Goal: Task Accomplishment & Management: Manage account settings

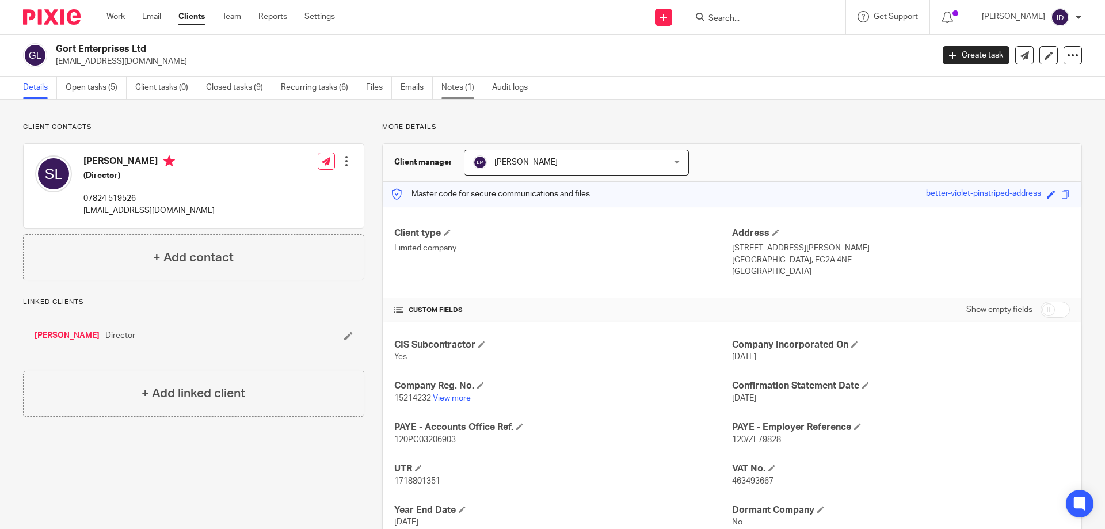
click at [459, 91] on link "Notes (1)" at bounding box center [462, 88] width 42 height 22
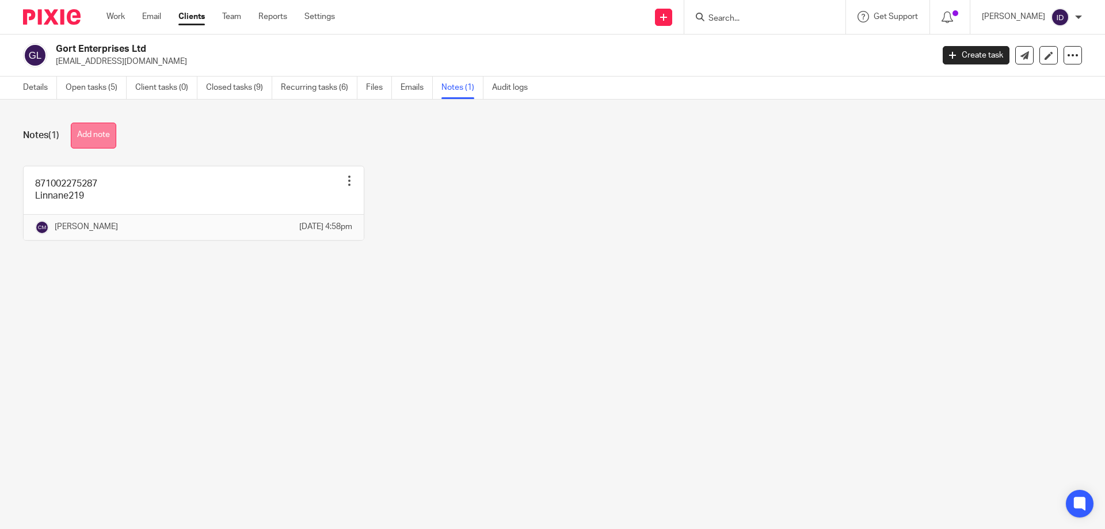
click at [99, 133] on button "Add note" at bounding box center [93, 136] width 45 height 26
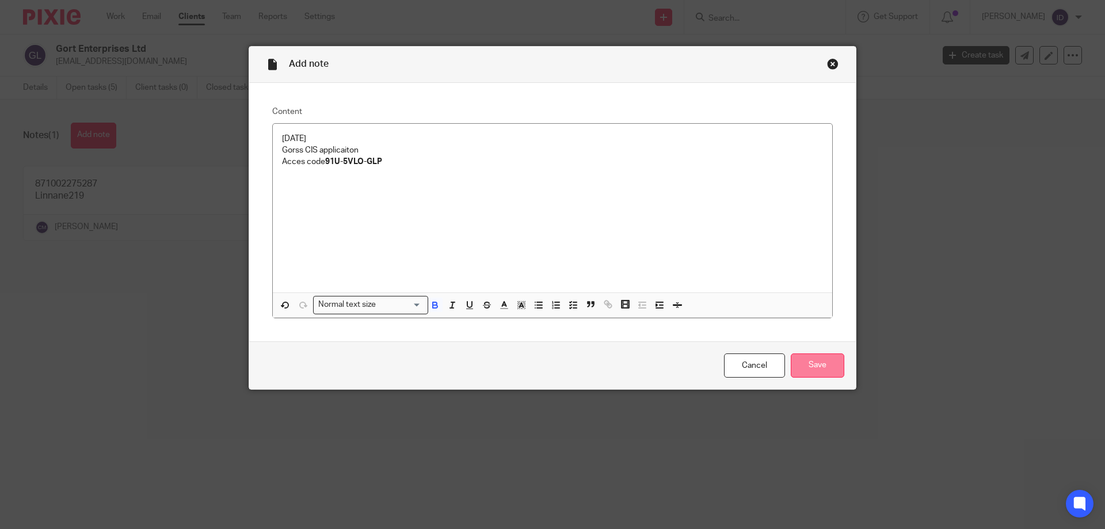
click at [818, 362] on input "Save" at bounding box center [817, 365] width 54 height 25
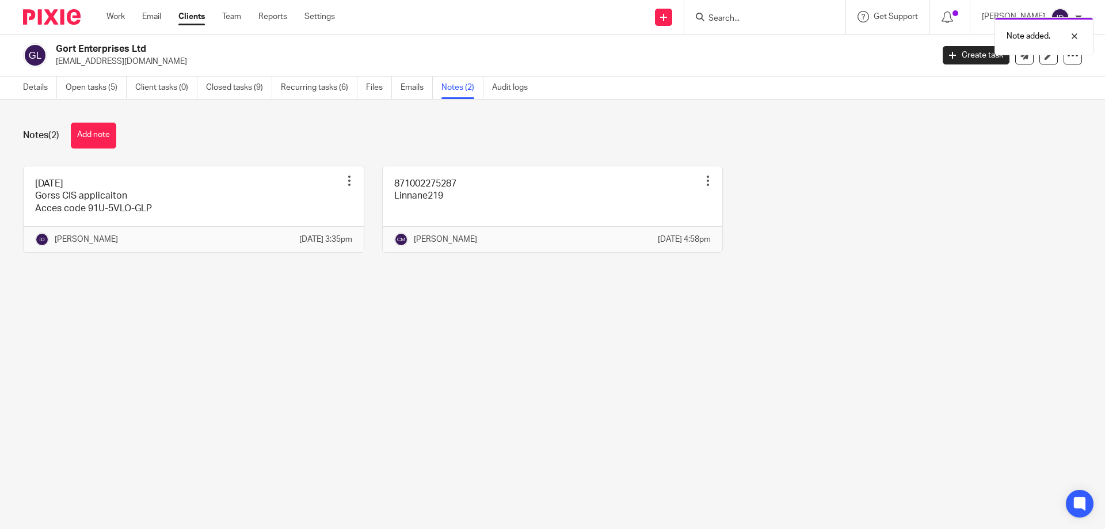
click at [774, 19] on div "Note added." at bounding box center [822, 34] width 541 height 44
click at [733, 20] on div "Note added." at bounding box center [822, 34] width 541 height 44
click at [785, 341] on main "Gort Enterprises Ltd shanemichaellinnane@gmail.com Create task Update from Comp…" at bounding box center [552, 264] width 1105 height 529
click at [739, 17] on input "Search" at bounding box center [759, 19] width 104 height 10
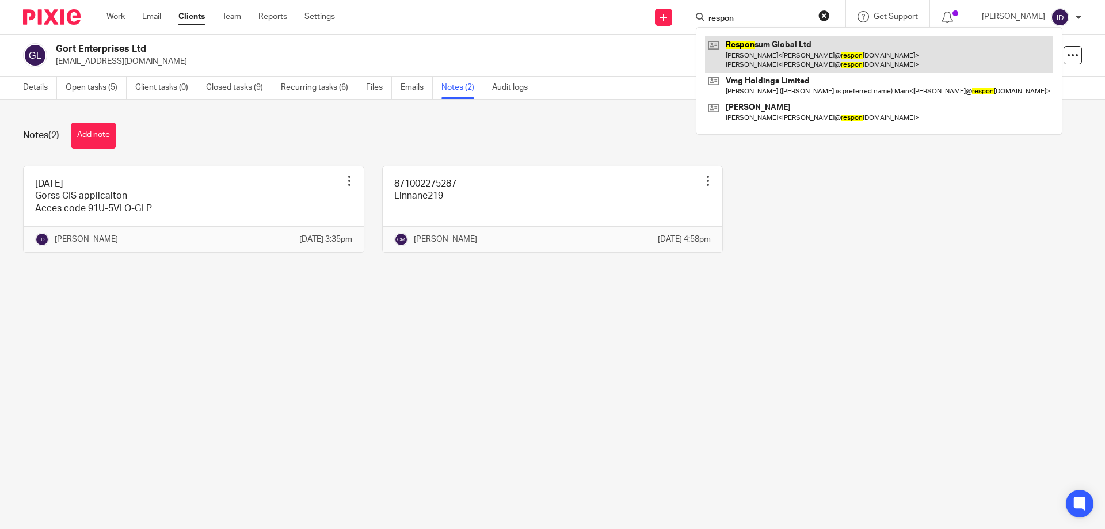
type input "respon"
click at [789, 52] on link at bounding box center [879, 54] width 348 height 36
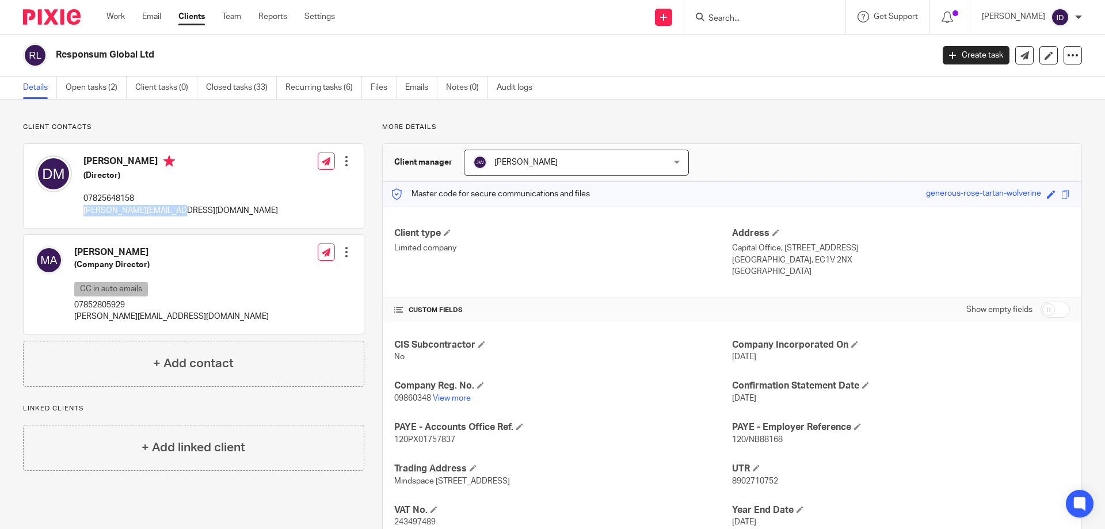
drag, startPoint x: 94, startPoint y: 210, endPoint x: 183, endPoint y: 211, distance: 88.6
click at [195, 213] on div "[PERSON_NAME] (Director) 07825648158 [PERSON_NAME][EMAIL_ADDRESS][DOMAIN_NAME] …" at bounding box center [194, 186] width 340 height 84
drag, startPoint x: 72, startPoint y: 316, endPoint x: 190, endPoint y: 315, distance: 117.9
click at [190, 315] on div "Mohammed Adris (Company Director) CC in auto emails 07852805929 mohammed@respon…" at bounding box center [152, 284] width 234 height 88
click at [102, 85] on link "Open tasks (2)" at bounding box center [96, 88] width 61 height 22
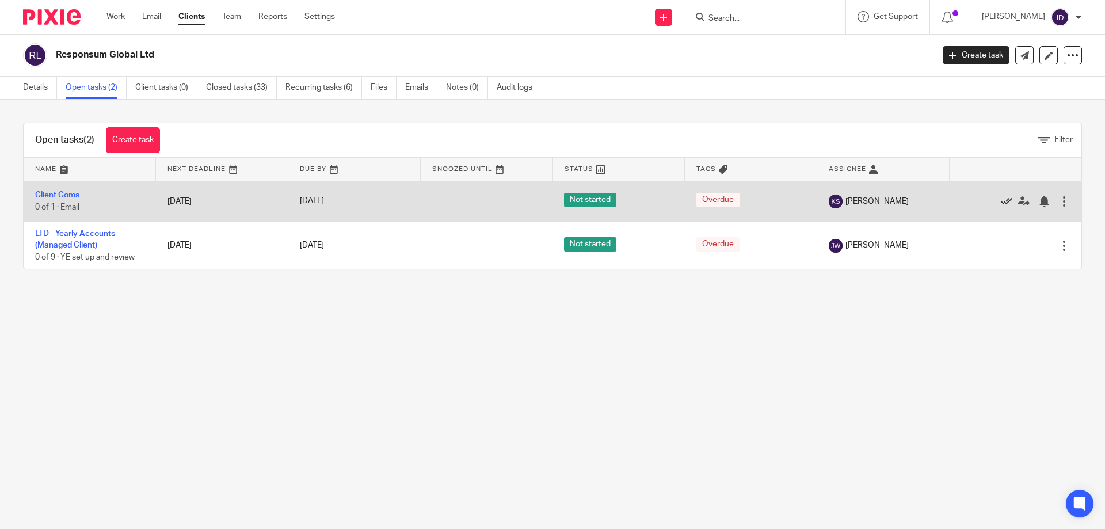
click at [1000, 202] on icon at bounding box center [1006, 202] width 12 height 12
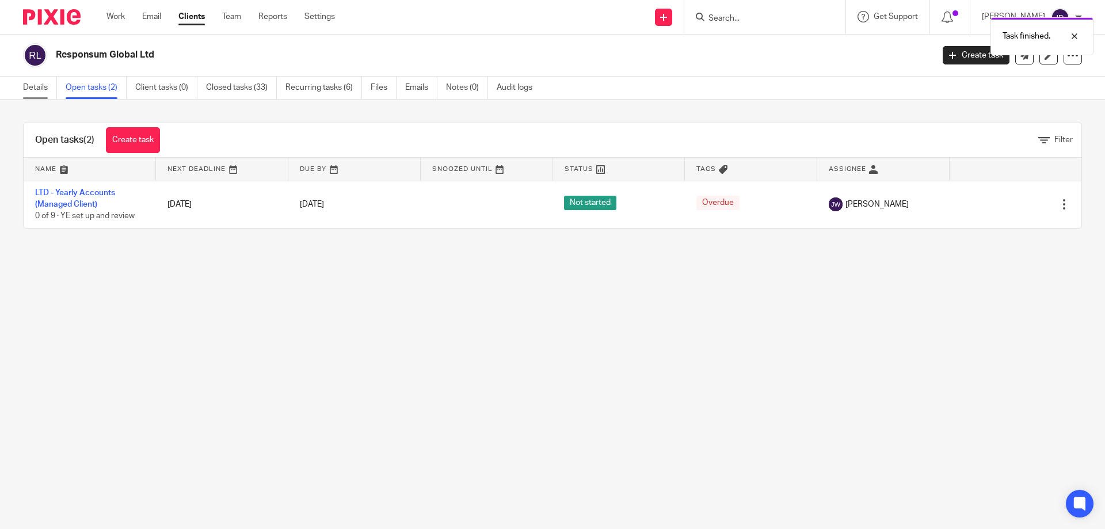
click at [37, 81] on link "Details" at bounding box center [40, 88] width 34 height 22
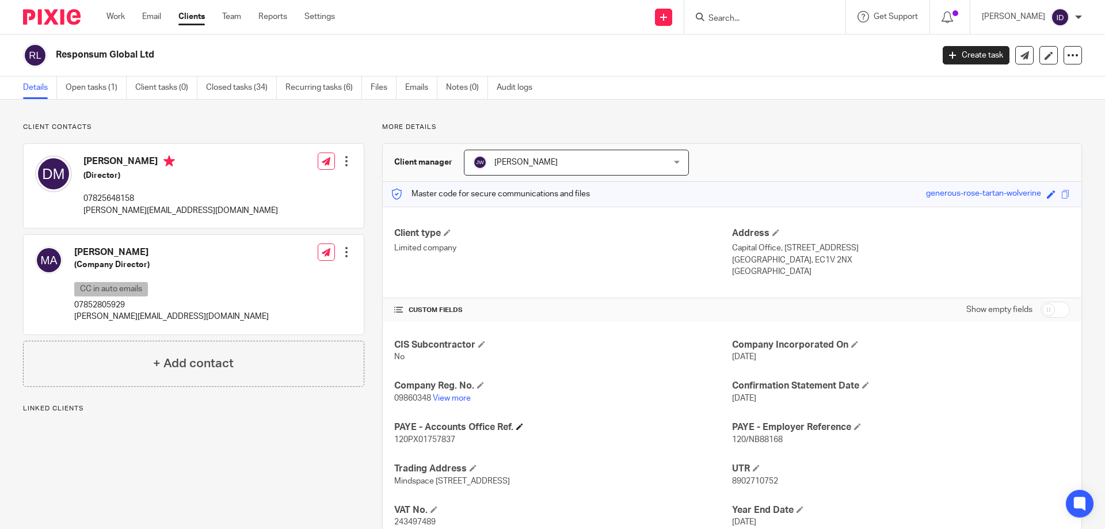
scroll to position [58, 0]
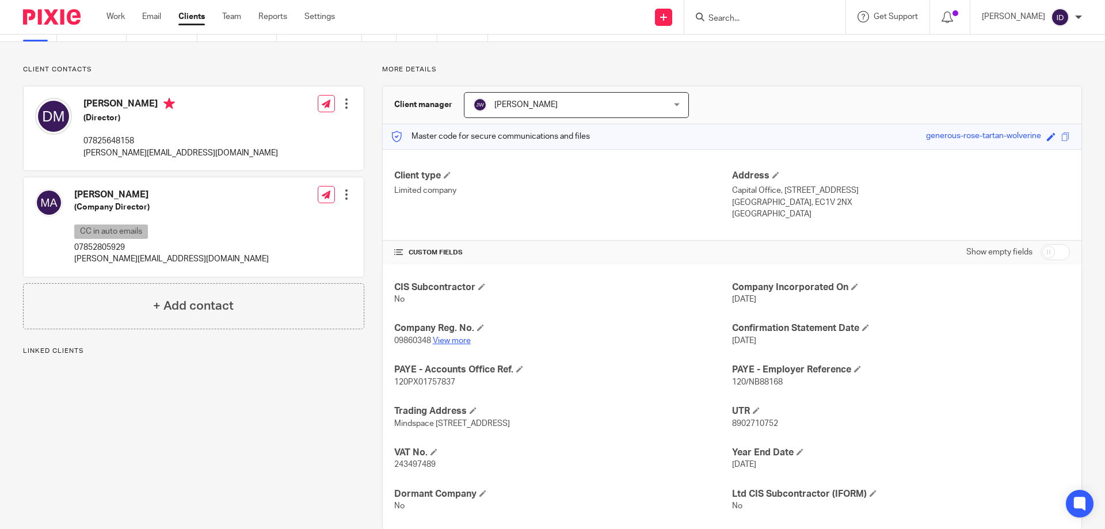
click at [454, 338] on link "View more" at bounding box center [452, 341] width 38 height 8
click at [751, 17] on input "Search" at bounding box center [759, 19] width 104 height 10
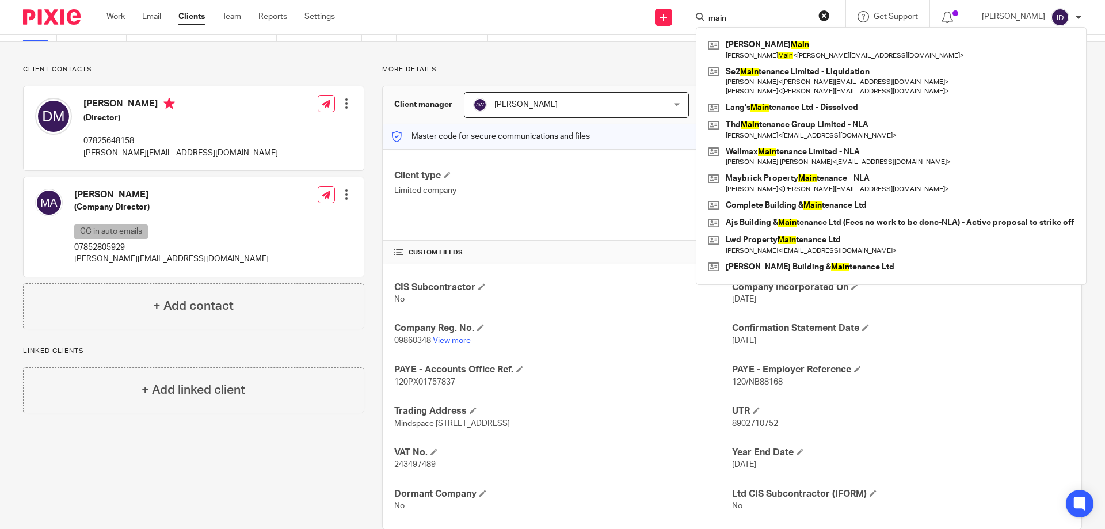
drag, startPoint x: 777, startPoint y: 18, endPoint x: 742, endPoint y: 16, distance: 35.2
click at [727, 14] on input "main" at bounding box center [759, 19] width 104 height 10
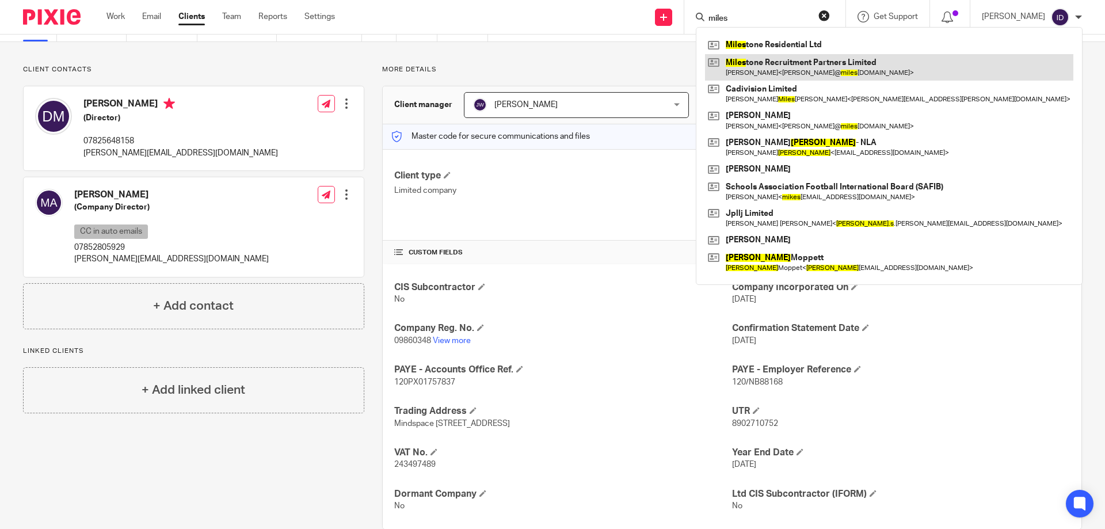
type input "miles"
click at [785, 62] on link at bounding box center [889, 67] width 368 height 26
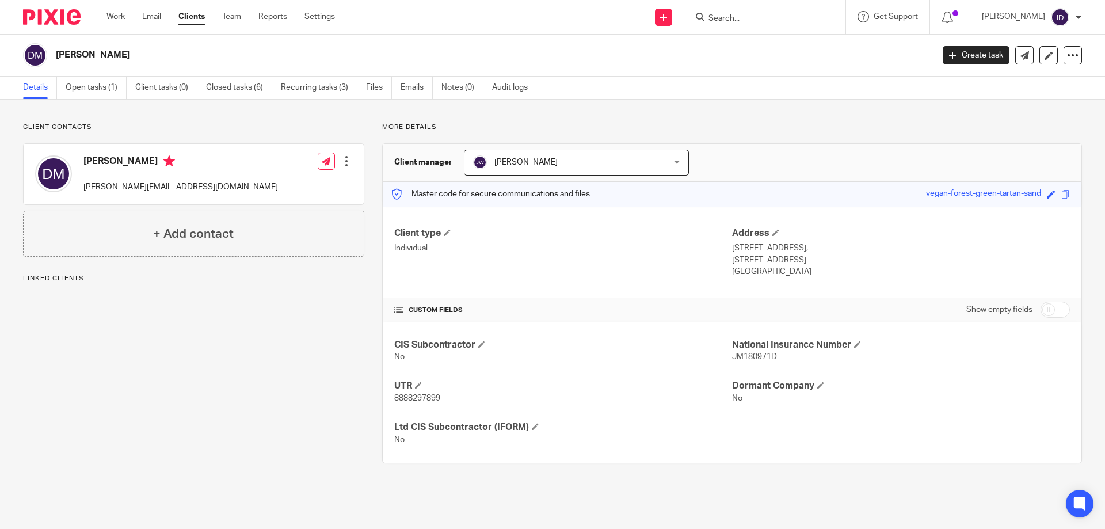
click at [746, 18] on input "Search" at bounding box center [759, 19] width 104 height 10
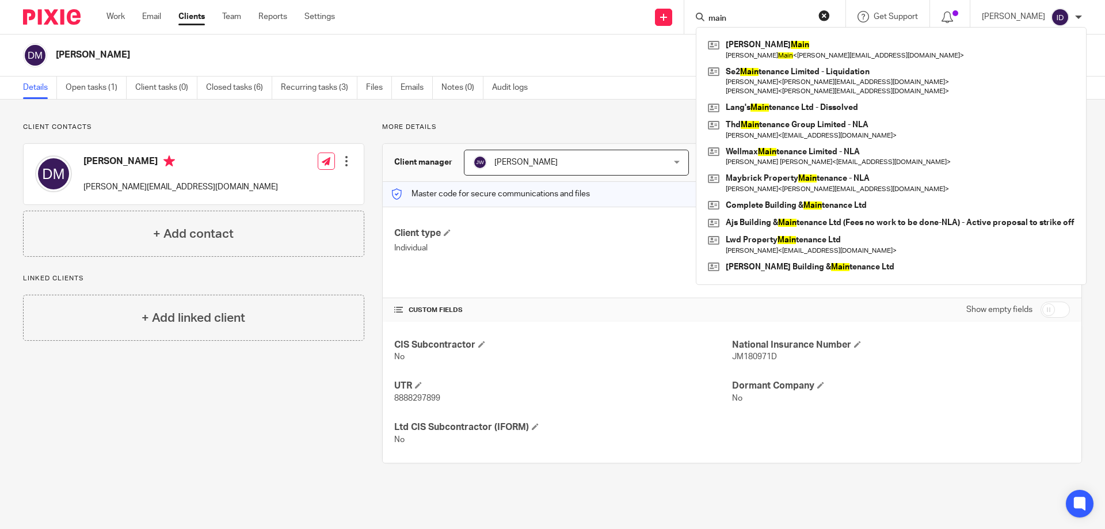
click at [760, 21] on input "main" at bounding box center [759, 19] width 104 height 10
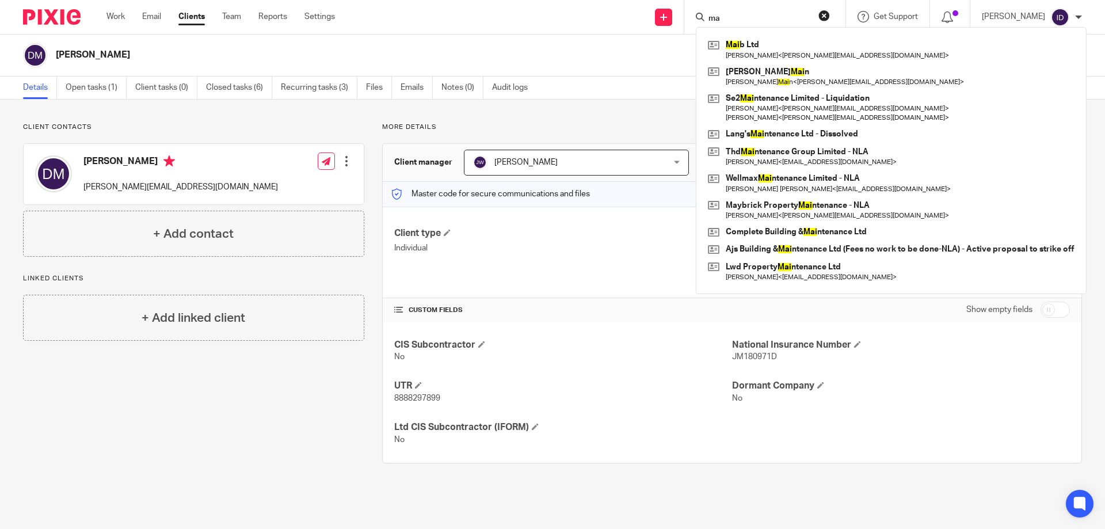
type input "m"
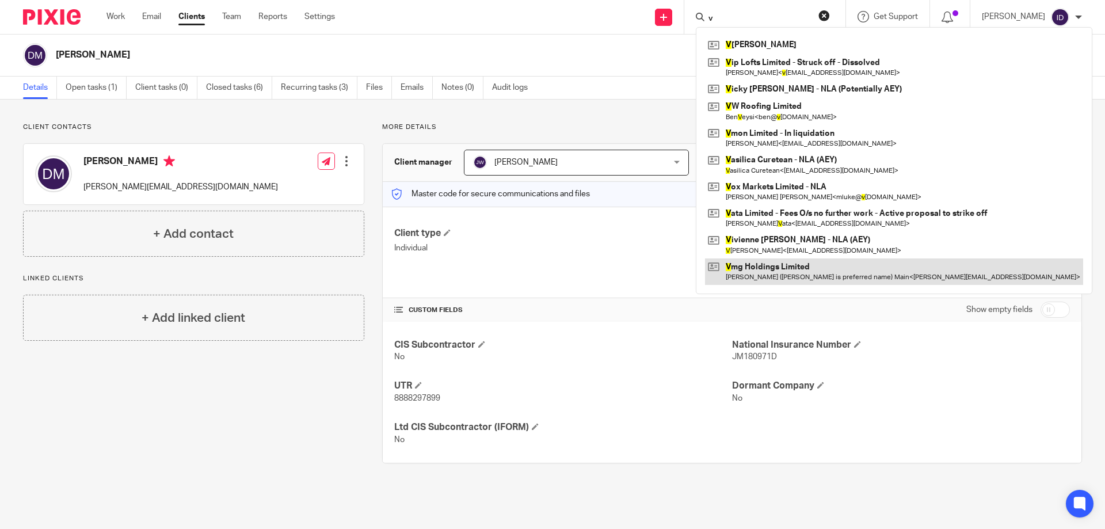
type input "v"
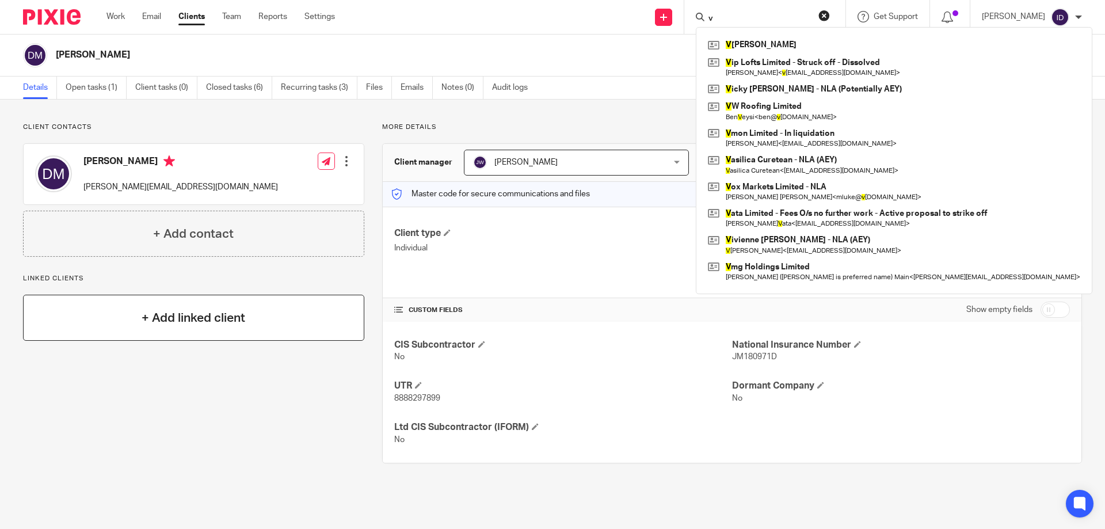
click at [190, 324] on h4 "+ Add linked client" at bounding box center [194, 318] width 104 height 18
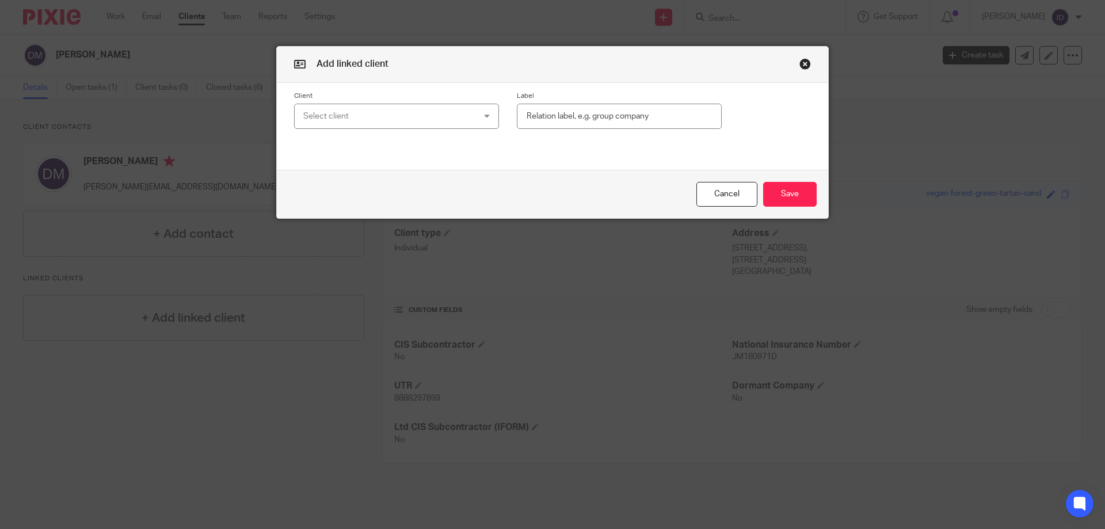
click at [373, 117] on div "Select client" at bounding box center [381, 116] width 156 height 24
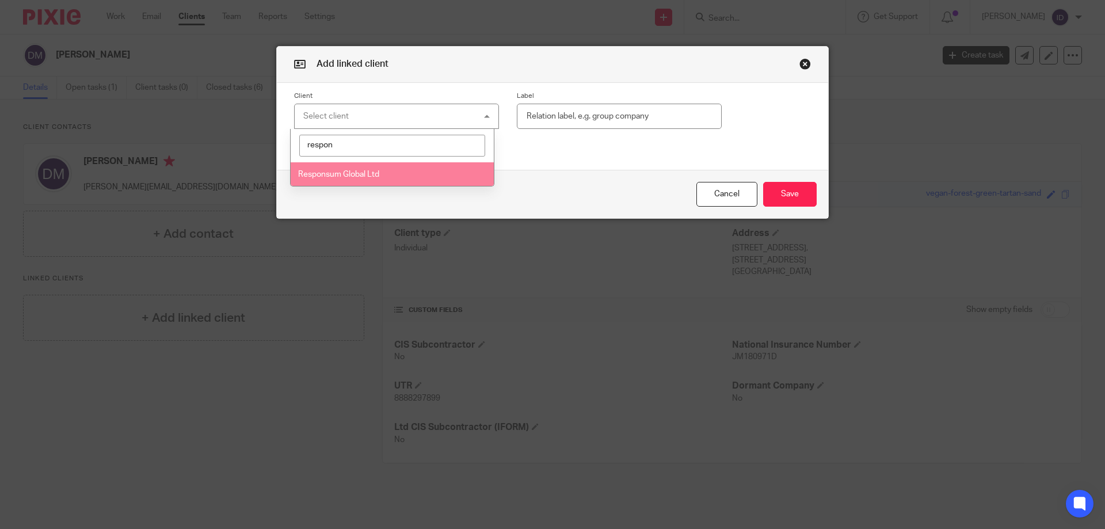
type input "respon"
click at [391, 174] on li "Responsum Global Ltd" at bounding box center [393, 174] width 204 height 24
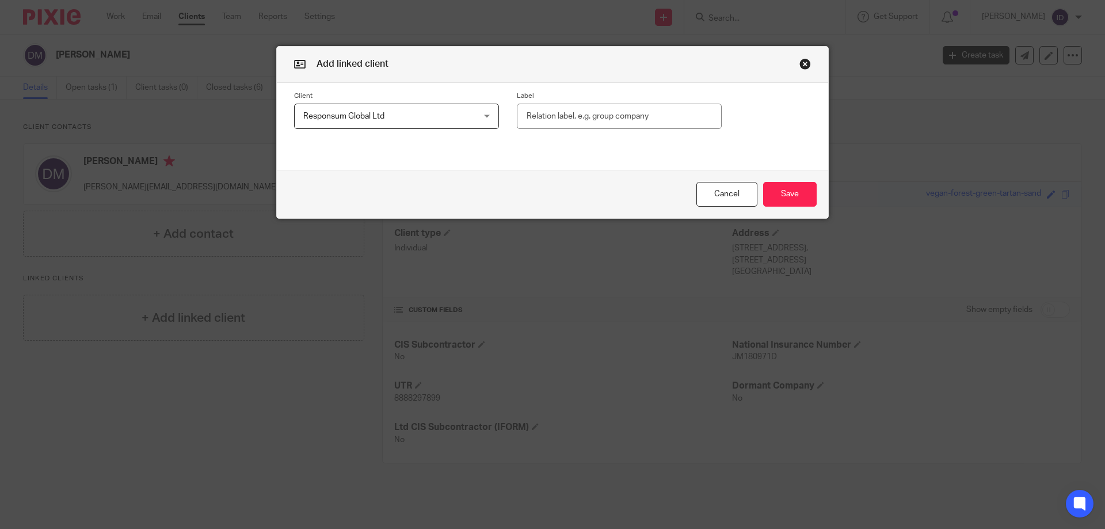
click at [563, 111] on input "text" at bounding box center [619, 117] width 205 height 26
type input "Director"
click at [793, 198] on button "Save" at bounding box center [790, 194] width 54 height 25
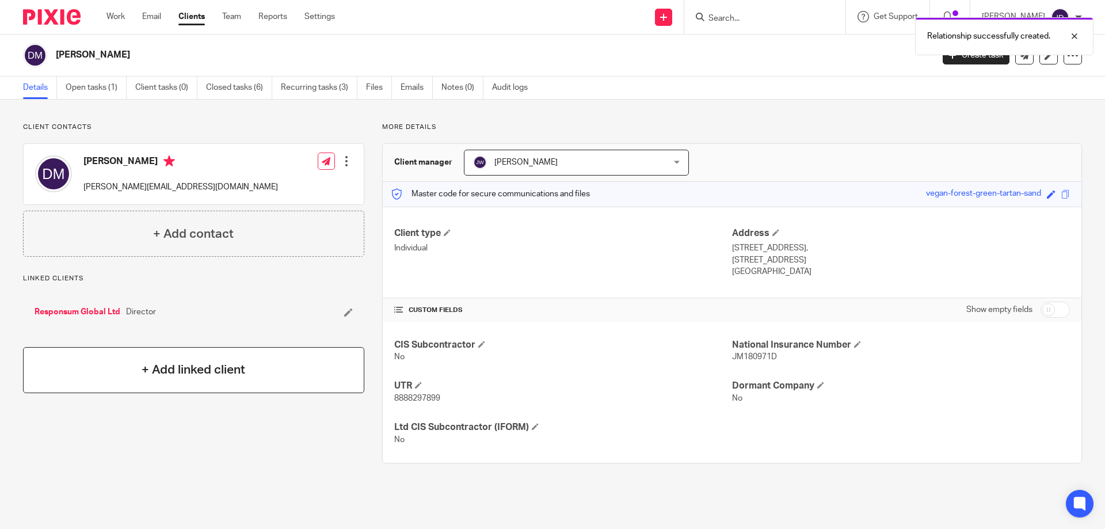
click at [140, 379] on div "+ Add linked client" at bounding box center [193, 370] width 341 height 46
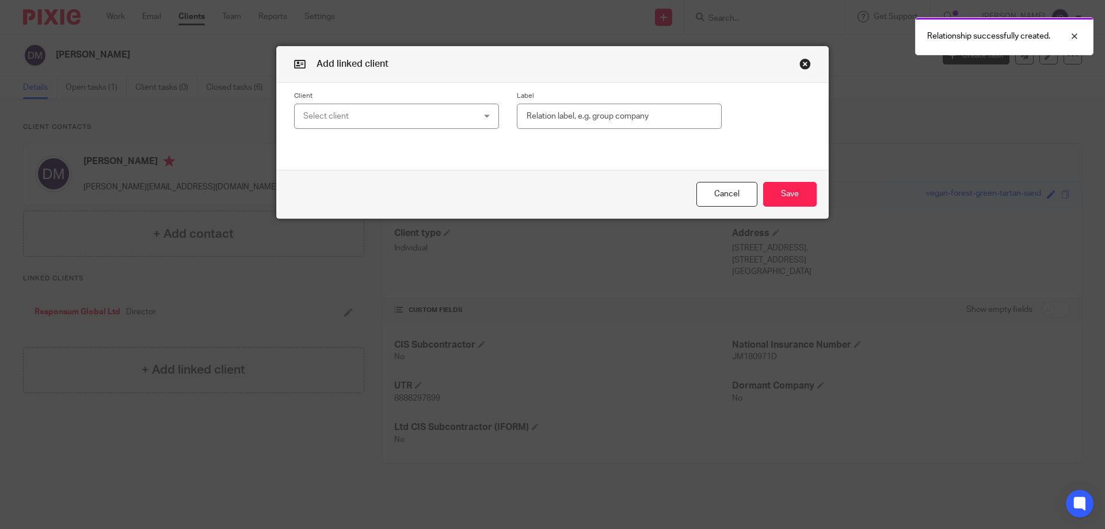
click at [405, 119] on div "Select client" at bounding box center [381, 116] width 156 height 24
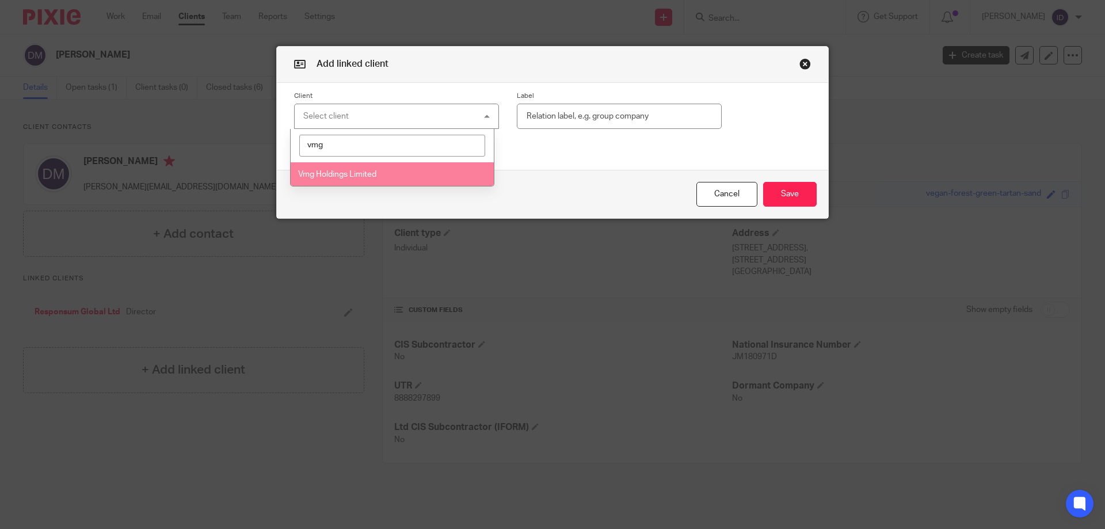
type input "vmg"
click at [375, 170] on span "Vmg Holdings Limited" at bounding box center [337, 174] width 78 height 8
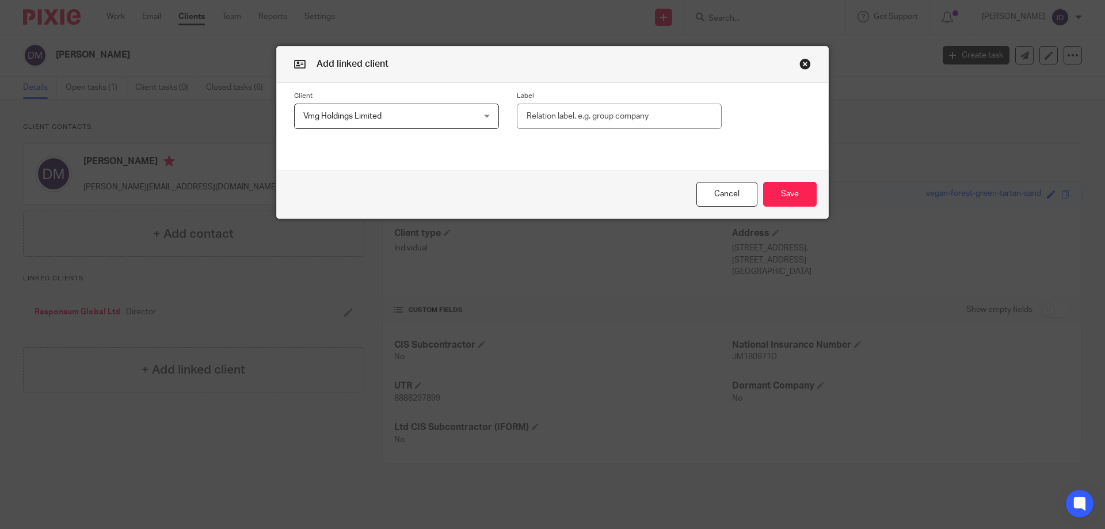
click at [584, 118] on input "text" at bounding box center [619, 117] width 205 height 26
type input "Director"
click at [772, 186] on button "Save" at bounding box center [790, 194] width 54 height 25
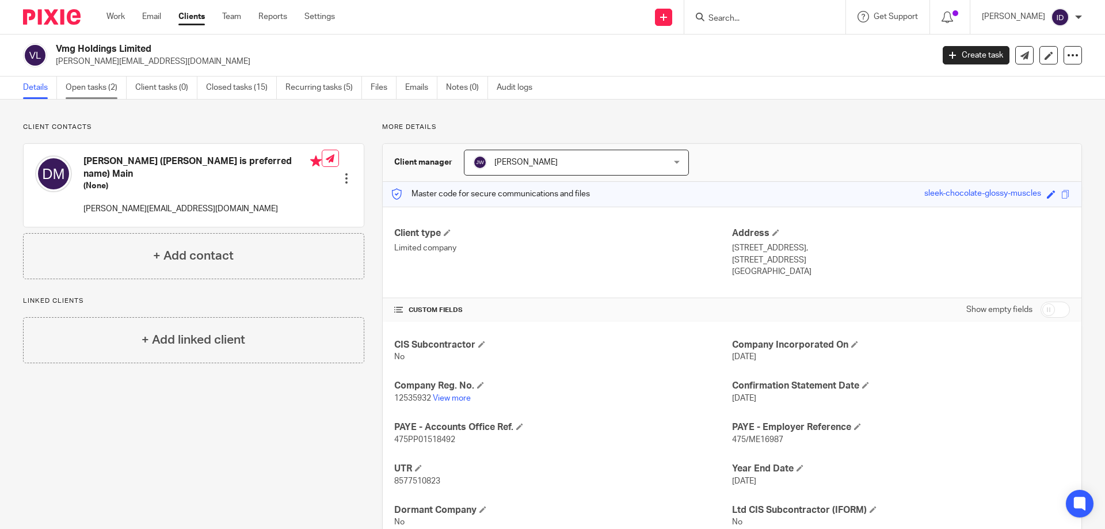
click at [93, 95] on link "Open tasks (2)" at bounding box center [96, 88] width 61 height 22
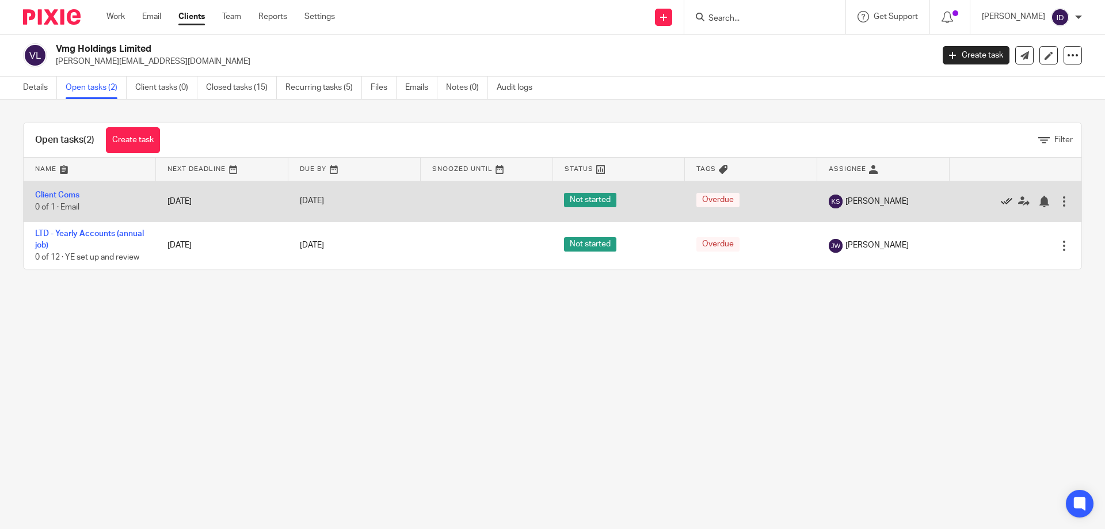
click at [1000, 200] on icon at bounding box center [1006, 202] width 12 height 12
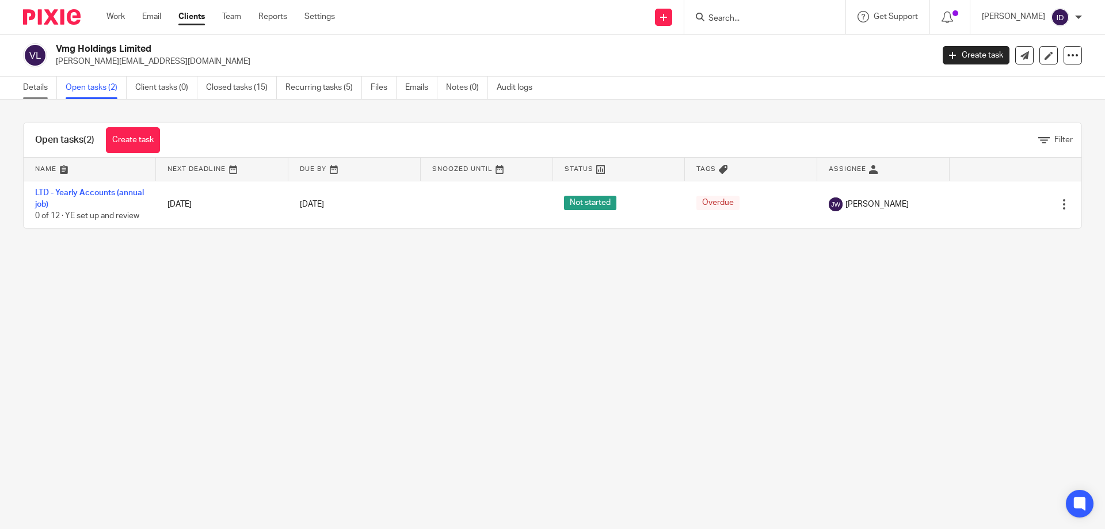
click at [27, 90] on link "Details" at bounding box center [40, 88] width 34 height 22
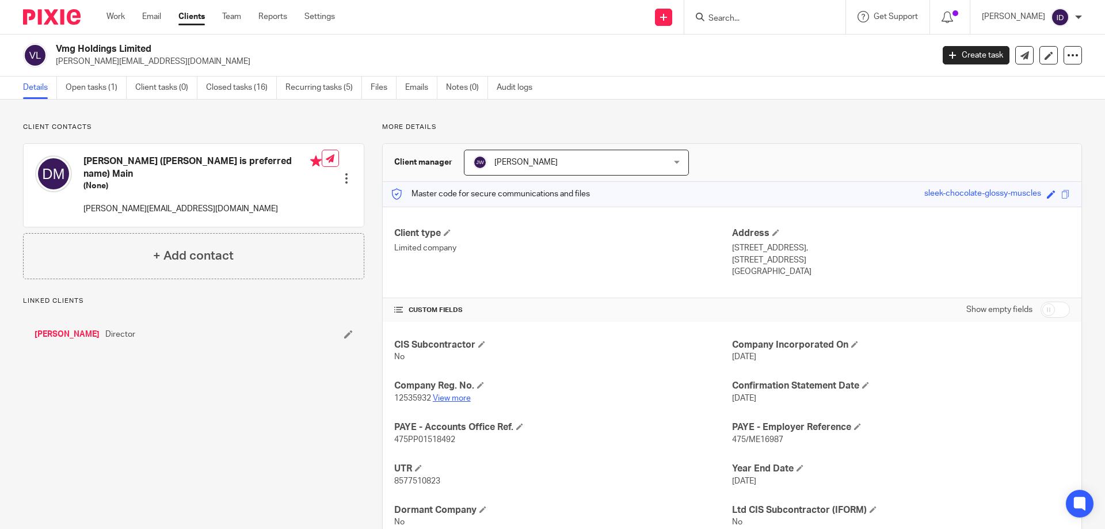
click at [452, 399] on link "View more" at bounding box center [452, 398] width 38 height 8
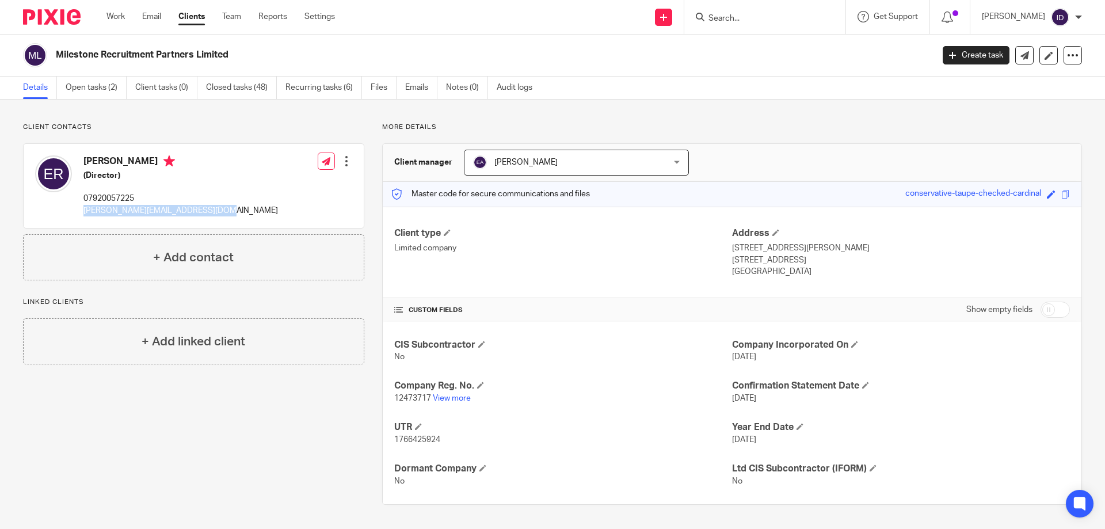
drag, startPoint x: 85, startPoint y: 209, endPoint x: 222, endPoint y: 205, distance: 137.5
click at [222, 205] on div "[PERSON_NAME] (Director) 07920057225 [PERSON_NAME][EMAIL_ADDRESS][DOMAIN_NAME] …" at bounding box center [194, 186] width 340 height 84
copy p "eduardo@milestone-partners.co.uk"
click at [167, 341] on h4 "+ Add linked client" at bounding box center [194, 342] width 104 height 18
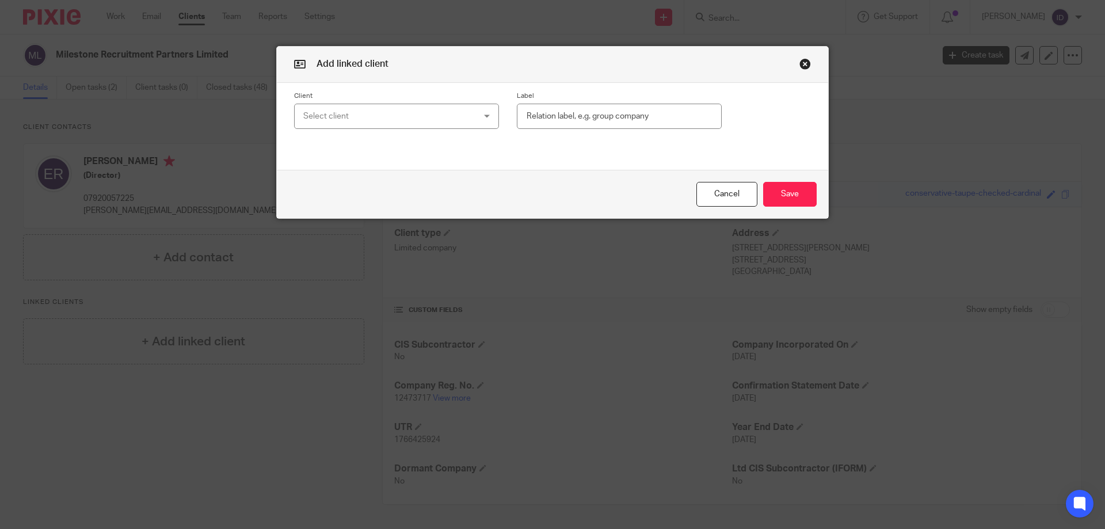
click at [349, 117] on div "Select client" at bounding box center [381, 116] width 156 height 24
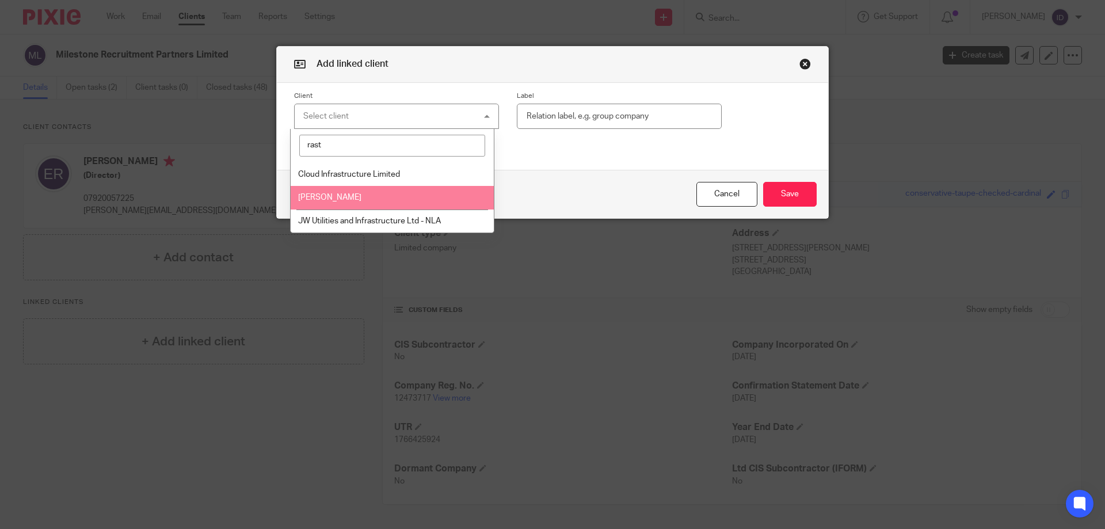
type input "rast"
click at [330, 200] on span "Eduardo Rastelli" at bounding box center [329, 197] width 63 height 8
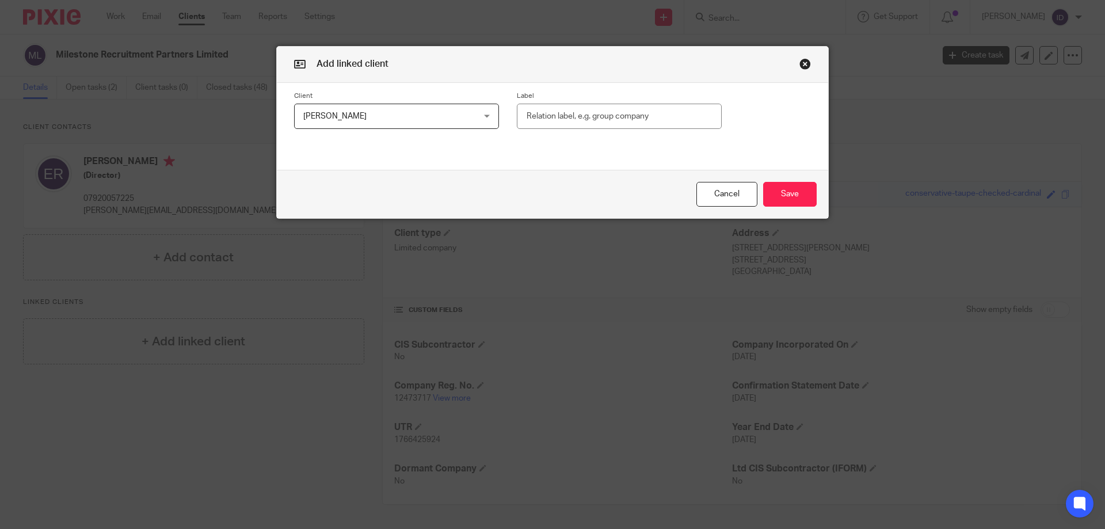
click at [600, 110] on input "text" at bounding box center [619, 117] width 205 height 26
click at [584, 114] on input "text" at bounding box center [619, 117] width 205 height 26
type input "Director"
click at [789, 197] on button "Save" at bounding box center [790, 194] width 54 height 25
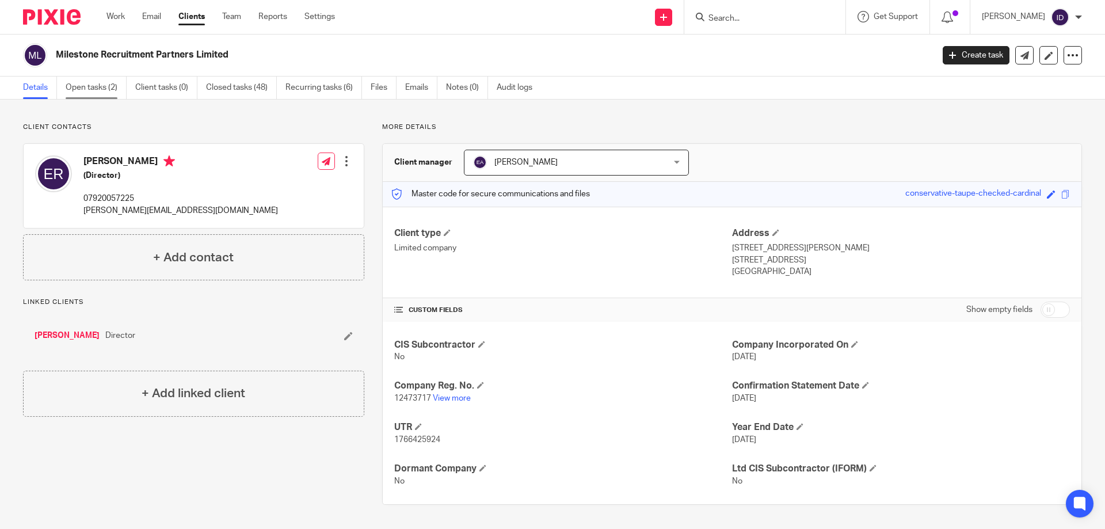
click at [100, 86] on link "Open tasks (2)" at bounding box center [96, 88] width 61 height 22
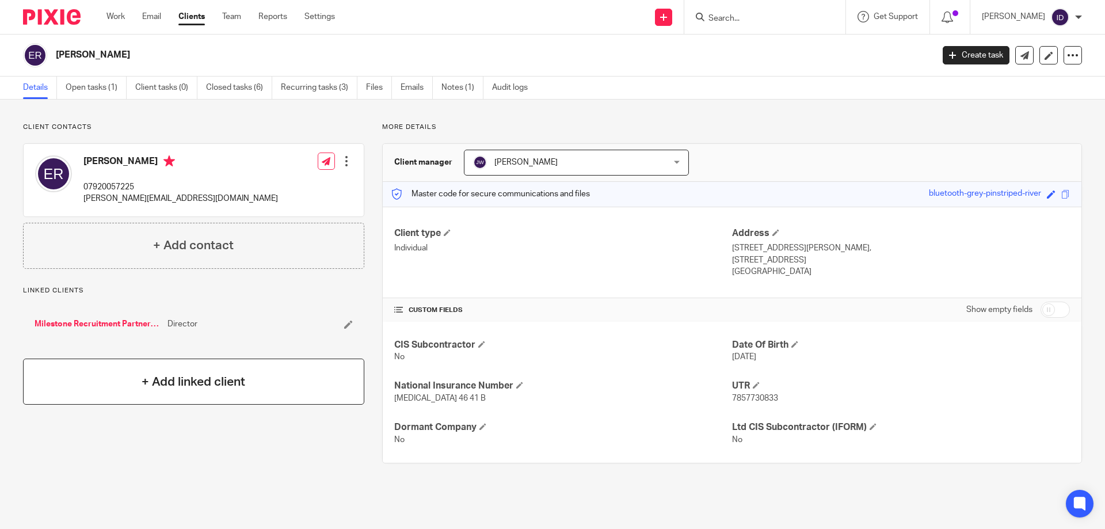
click at [234, 381] on h4 "+ Add linked client" at bounding box center [194, 382] width 104 height 18
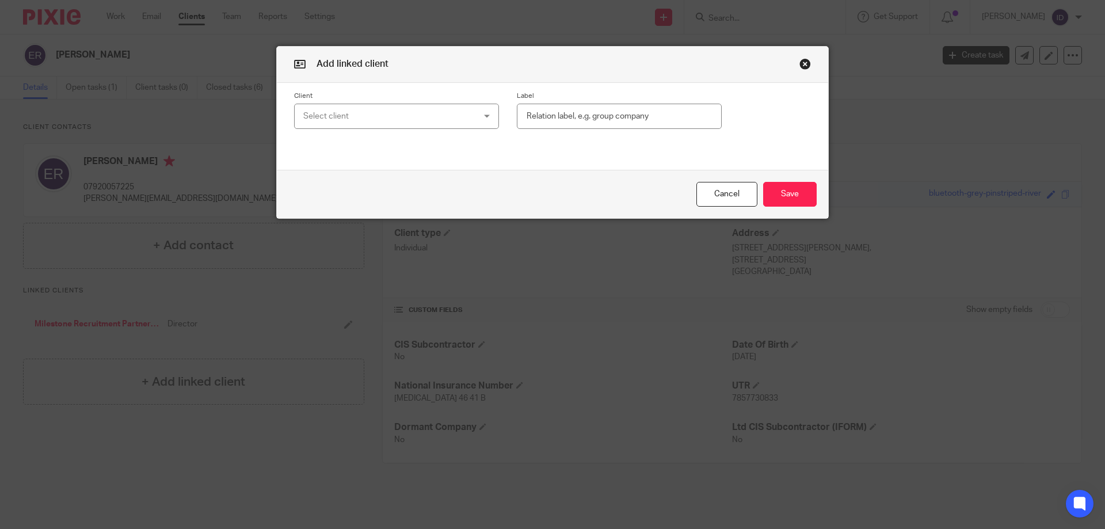
click at [351, 116] on div "Select client" at bounding box center [381, 116] width 156 height 24
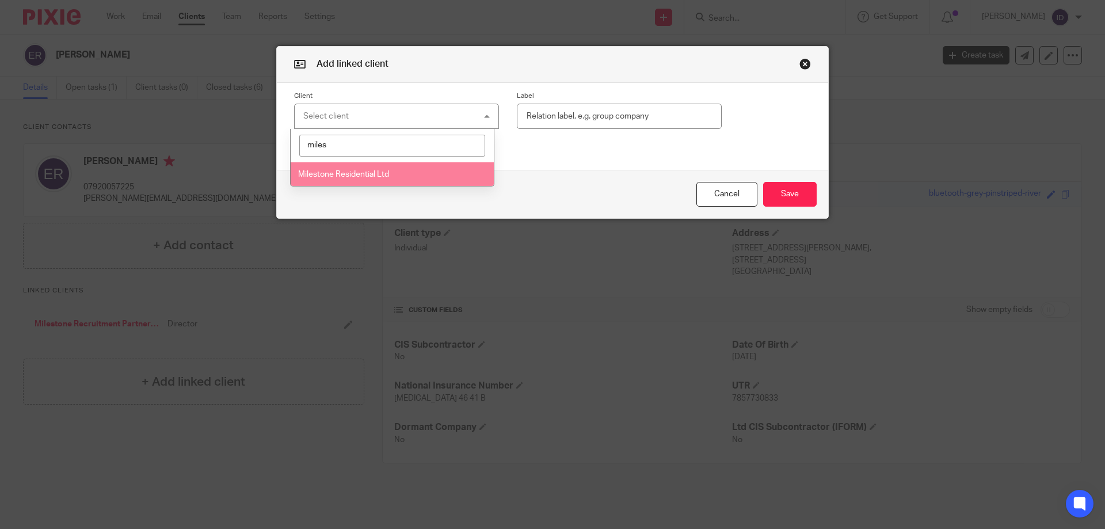
type input "miles"
click at [338, 172] on span "Milestone Residential Ltd" at bounding box center [343, 174] width 91 height 8
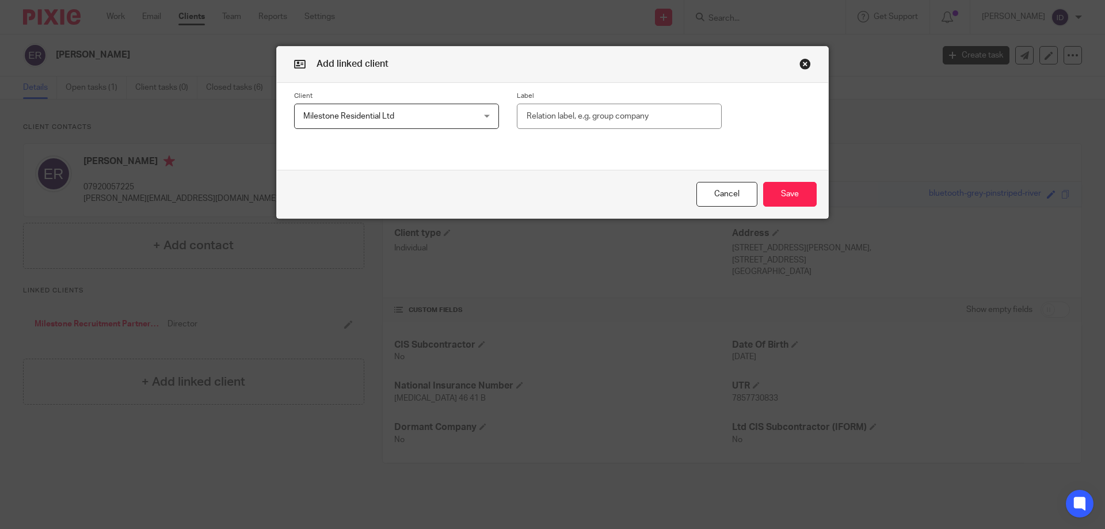
click at [585, 119] on input "text" at bounding box center [619, 117] width 205 height 26
type input "Director"
click at [797, 196] on button "Save" at bounding box center [790, 194] width 54 height 25
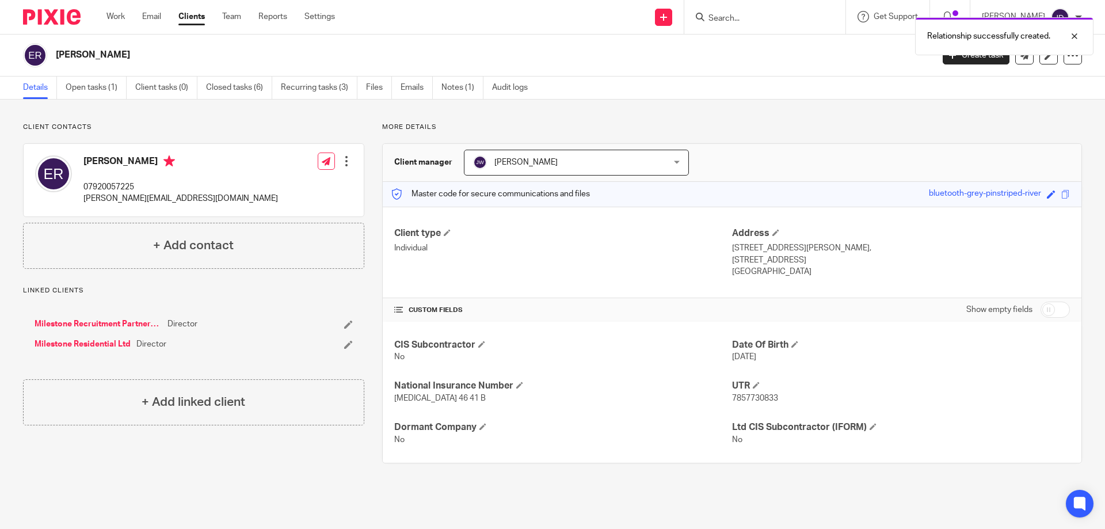
click at [743, 15] on div "Relationship successfully created." at bounding box center [822, 34] width 541 height 44
click at [752, 18] on div "Relationship successfully created." at bounding box center [822, 34] width 541 height 44
click at [740, 21] on div "Relationship successfully created." at bounding box center [822, 34] width 541 height 44
click at [756, 18] on div "Relationship successfully created." at bounding box center [822, 34] width 541 height 44
click at [748, 18] on input "Search" at bounding box center [759, 19] width 104 height 10
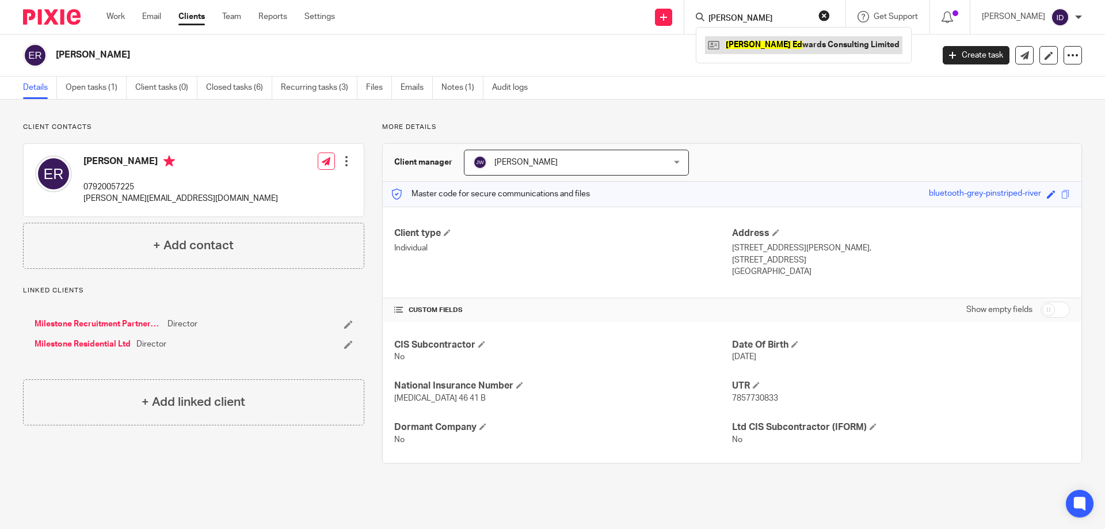
type input "martin ed"
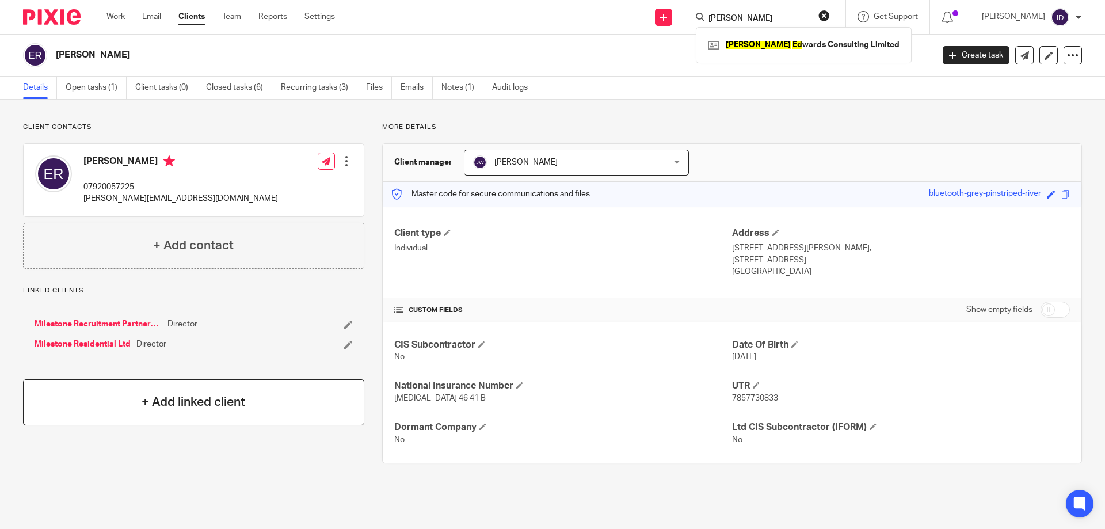
click at [158, 393] on h4 "+ Add linked client" at bounding box center [194, 402] width 104 height 18
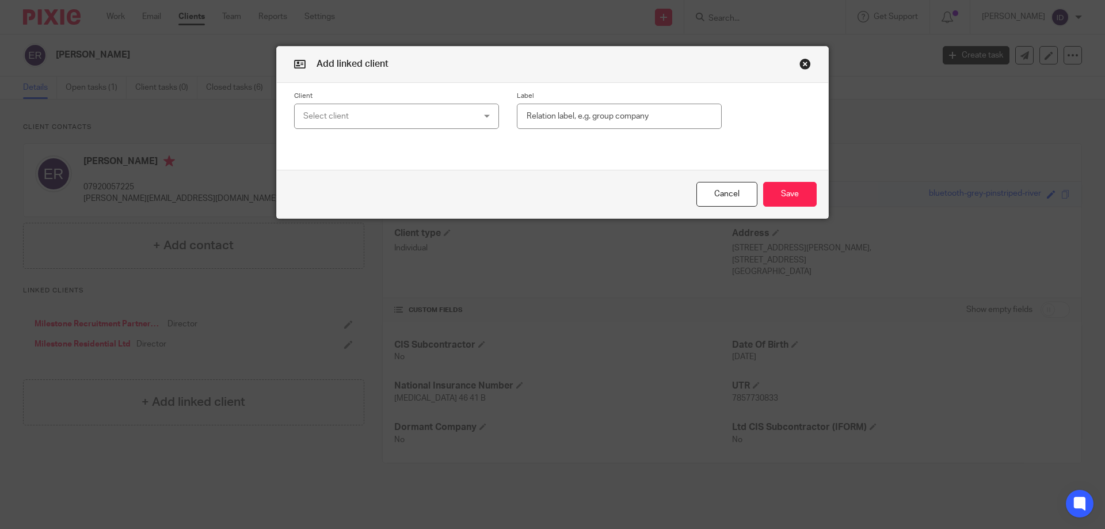
click at [358, 118] on div "Select client" at bounding box center [381, 116] width 156 height 24
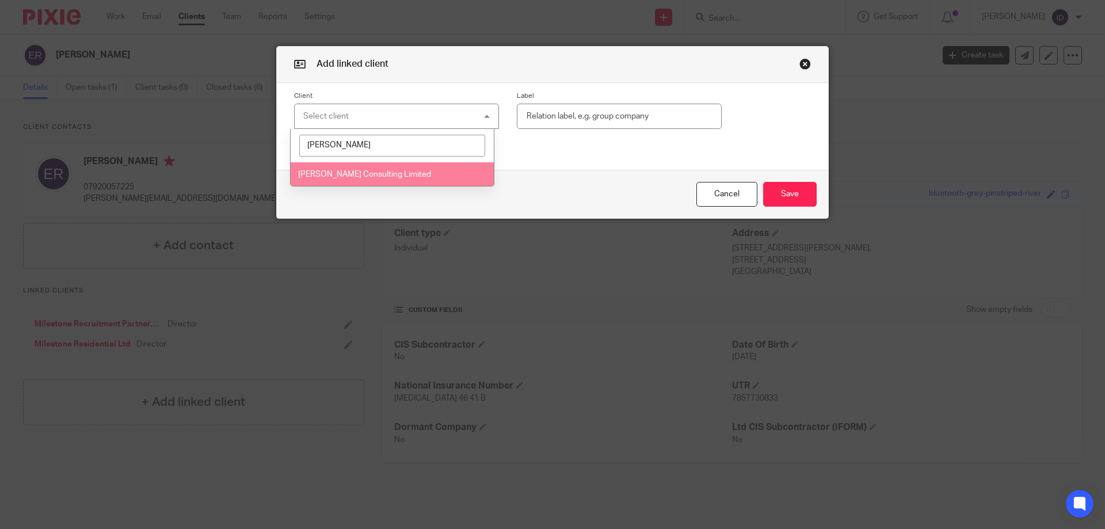
type input "Martin edw"
click at [369, 174] on span "Martin Edwards Consulting Limited" at bounding box center [364, 174] width 133 height 8
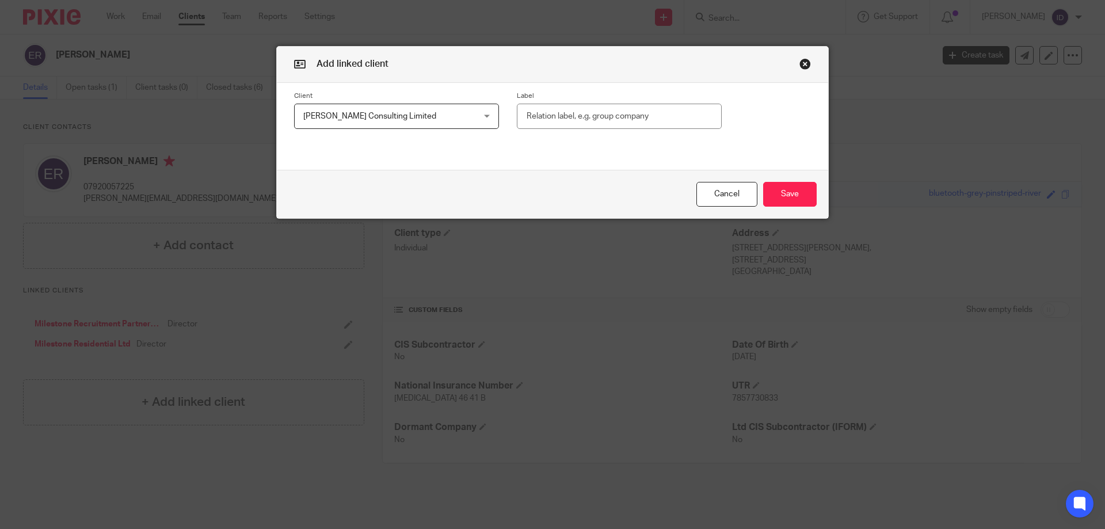
click at [539, 121] on input "text" at bounding box center [619, 117] width 205 height 26
type input "Direcor"
click at [775, 197] on button "Save" at bounding box center [790, 194] width 54 height 25
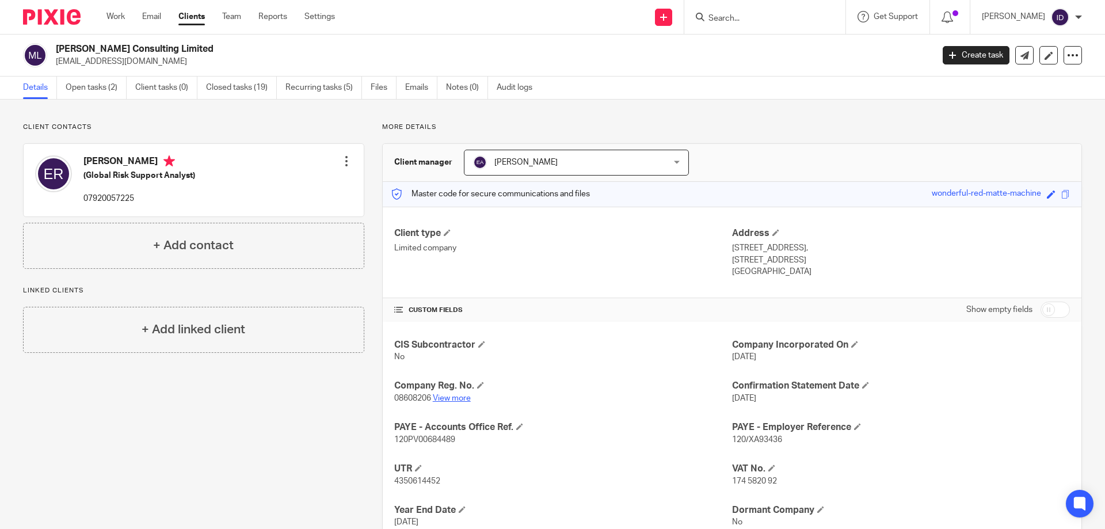
click at [452, 399] on link "View more" at bounding box center [452, 398] width 38 height 8
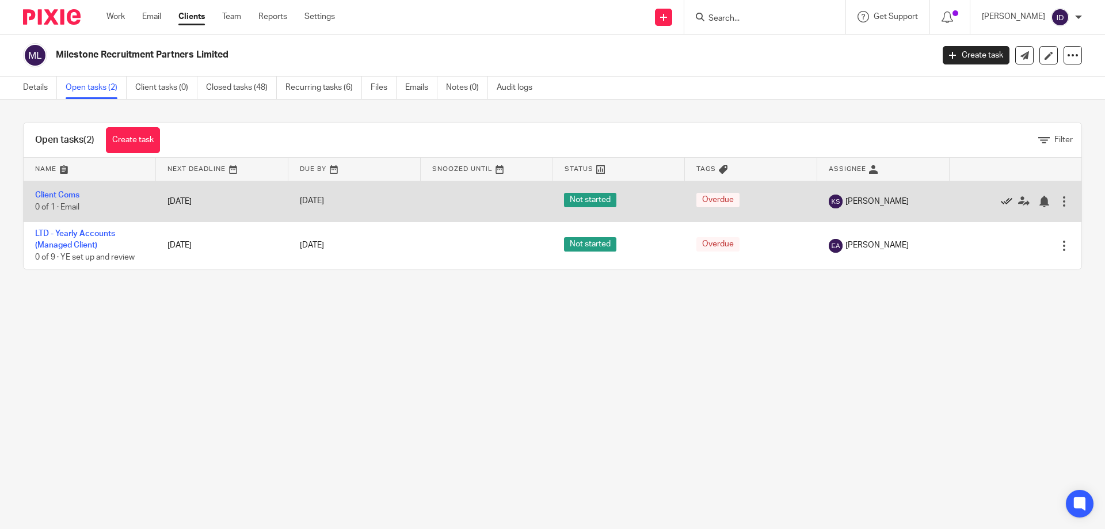
click at [1000, 201] on icon at bounding box center [1006, 202] width 12 height 12
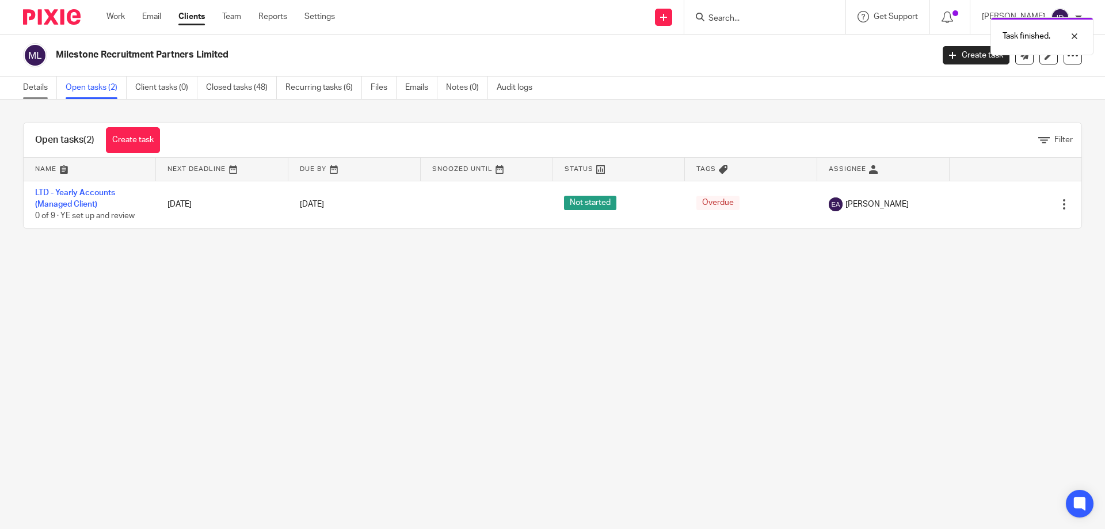
click at [51, 88] on link "Details" at bounding box center [40, 88] width 34 height 22
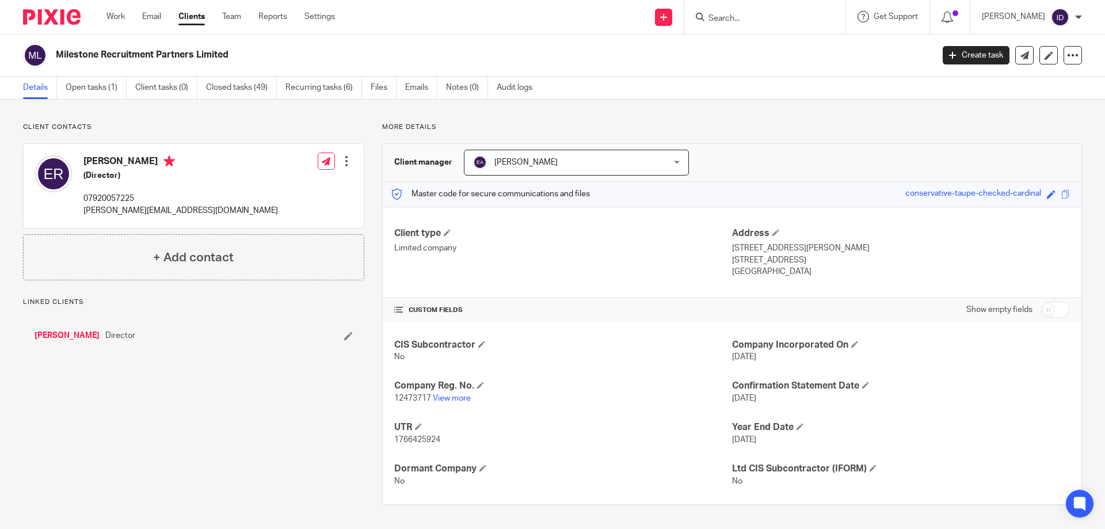
click at [463, 393] on p "12473717 View more" at bounding box center [563, 398] width 338 height 12
click at [461, 400] on link "View more" at bounding box center [452, 398] width 38 height 8
click at [305, 90] on link "Recurring tasks (6)" at bounding box center [323, 88] width 77 height 22
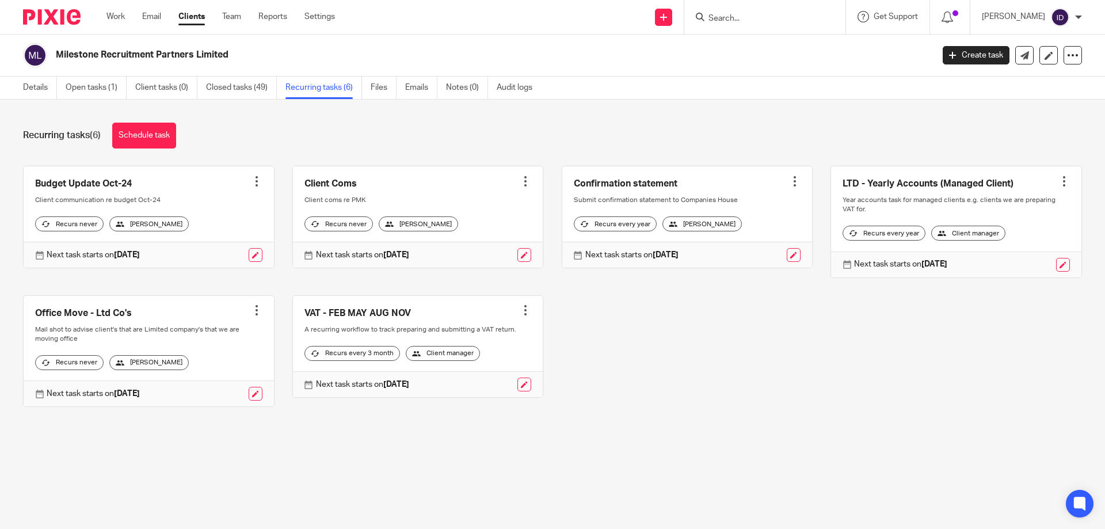
click at [751, 19] on input "Search" at bounding box center [759, 19] width 104 height 10
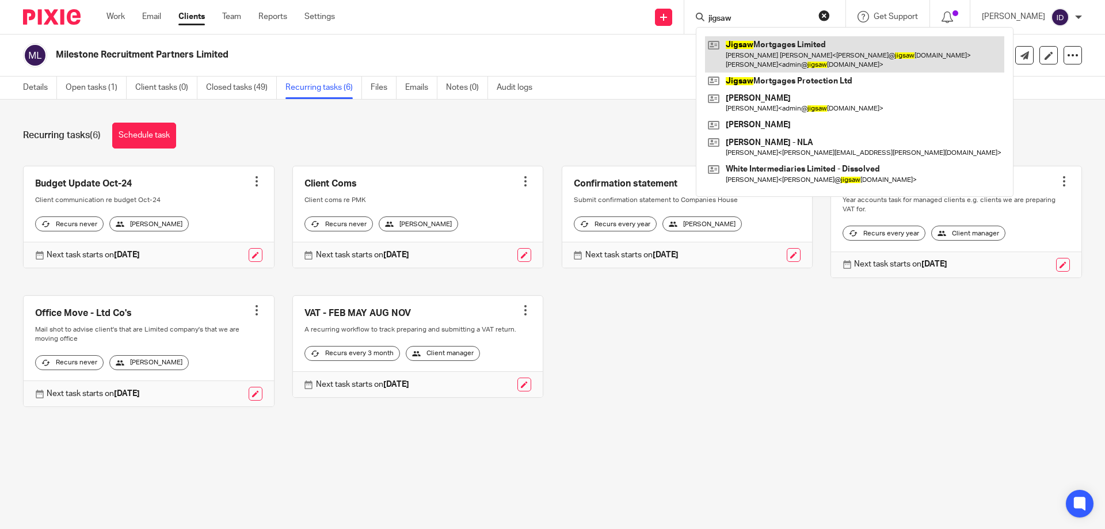
type input "jigsaw"
click at [770, 40] on link at bounding box center [854, 54] width 299 height 36
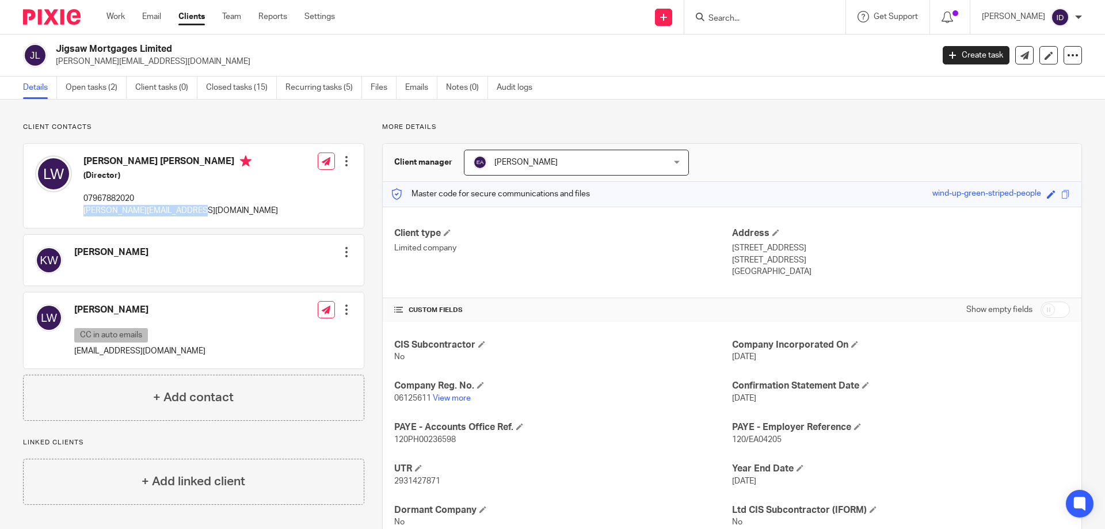
drag, startPoint x: 83, startPoint y: 211, endPoint x: 194, endPoint y: 211, distance: 111.0
click at [194, 211] on div "Lee David White (Director) 07967882020 lee@jigsawmortgagesltd.com Edit contact …" at bounding box center [194, 186] width 340 height 84
copy p "lee@jigsawmortgagesltd.com"
click at [97, 81] on link "Open tasks (2)" at bounding box center [96, 88] width 61 height 22
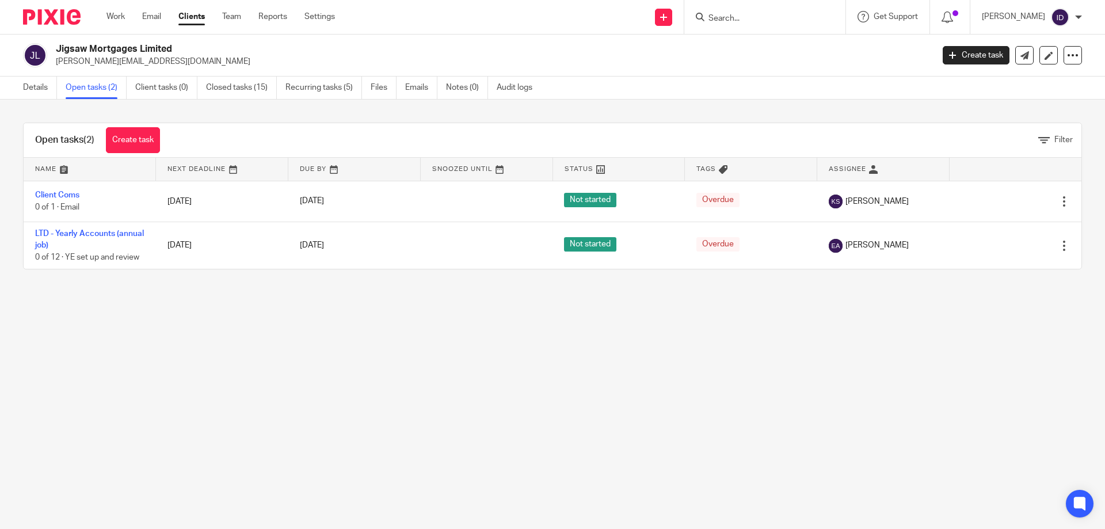
click at [753, 20] on input "Search" at bounding box center [759, 19] width 104 height 10
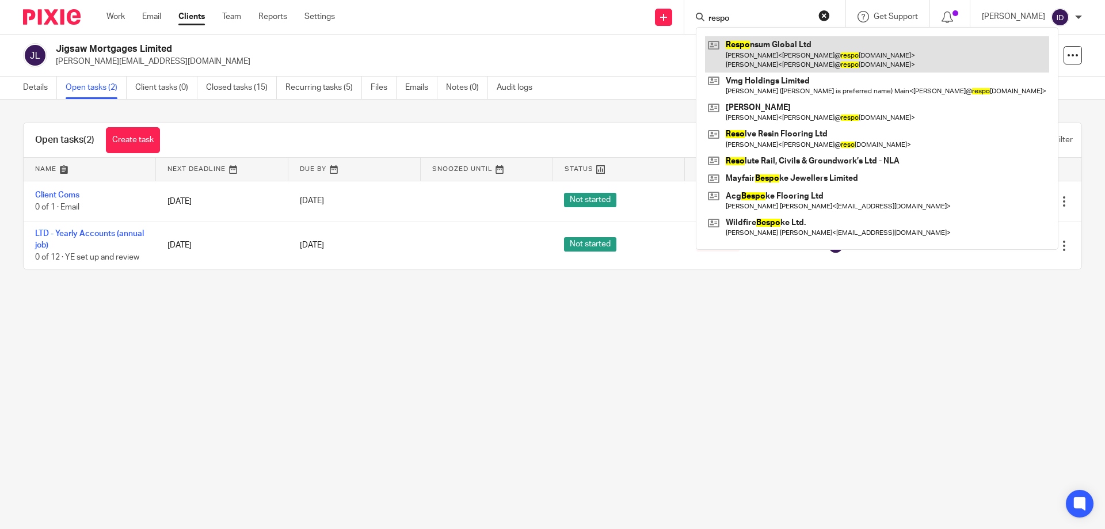
type input "respo"
click at [794, 39] on link at bounding box center [877, 54] width 344 height 36
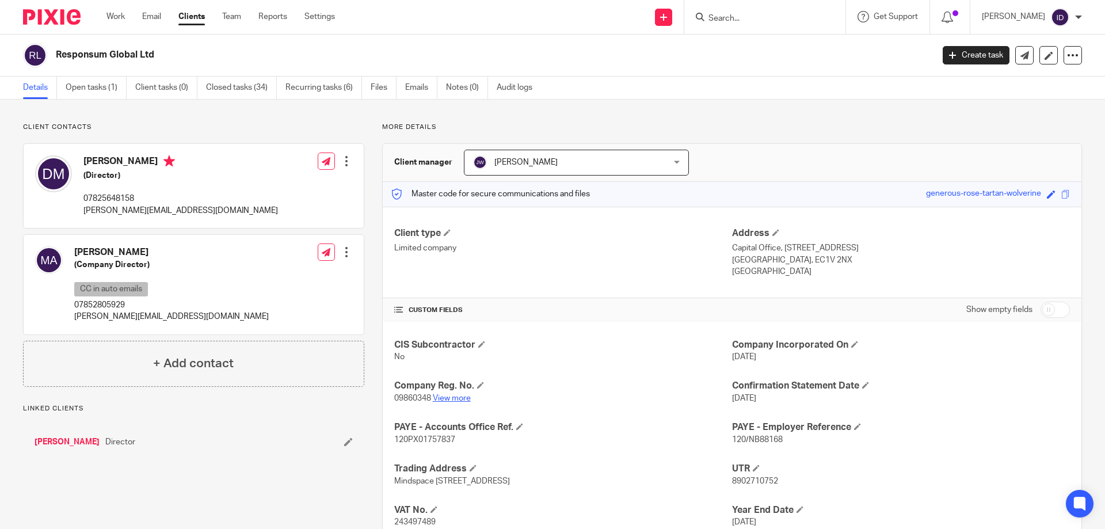
click at [443, 401] on link "View more" at bounding box center [452, 398] width 38 height 8
click at [739, 17] on input "Search" at bounding box center [759, 19] width 104 height 10
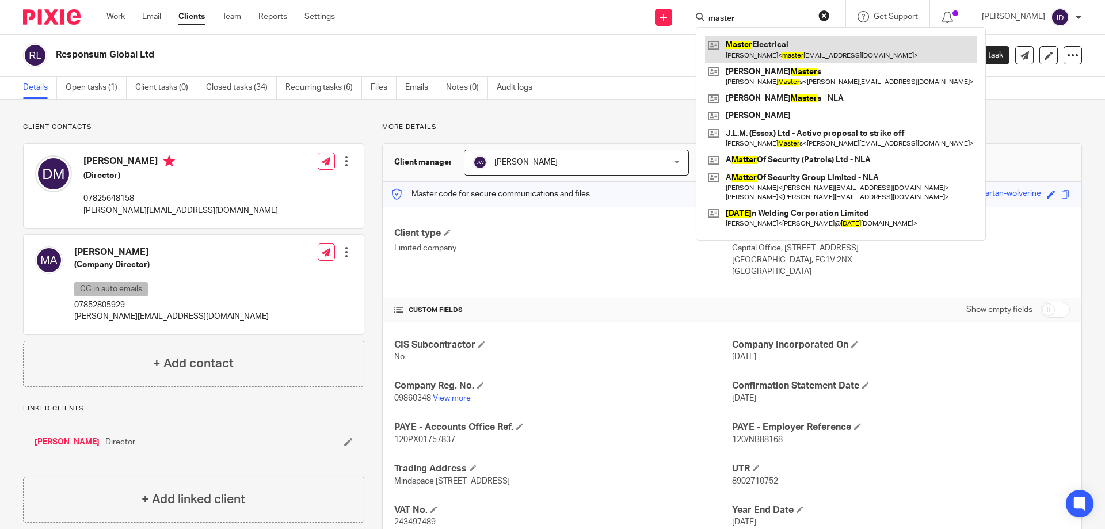
type input "master"
click at [774, 42] on link at bounding box center [841, 49] width 272 height 26
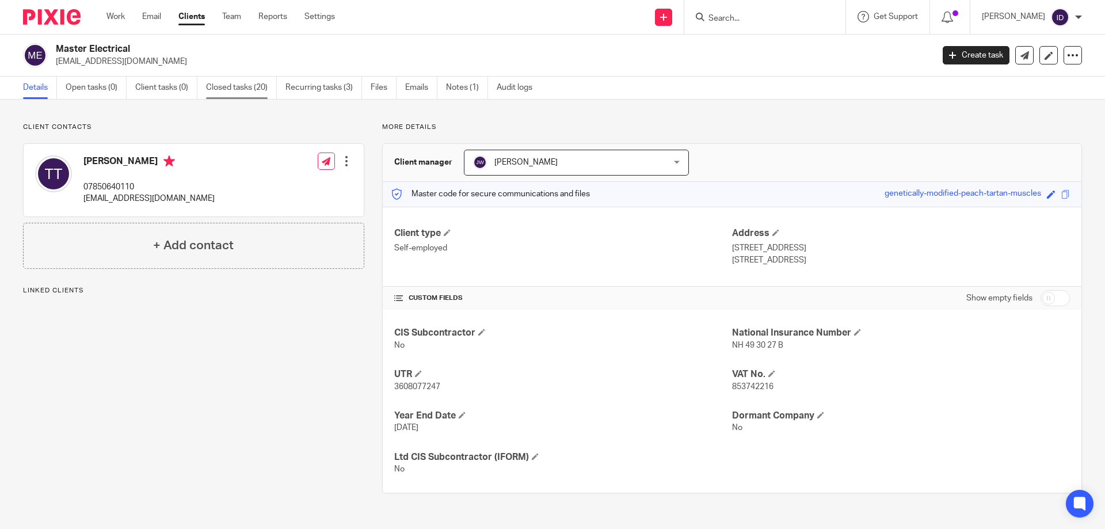
click at [224, 86] on link "Closed tasks (20)" at bounding box center [241, 88] width 71 height 22
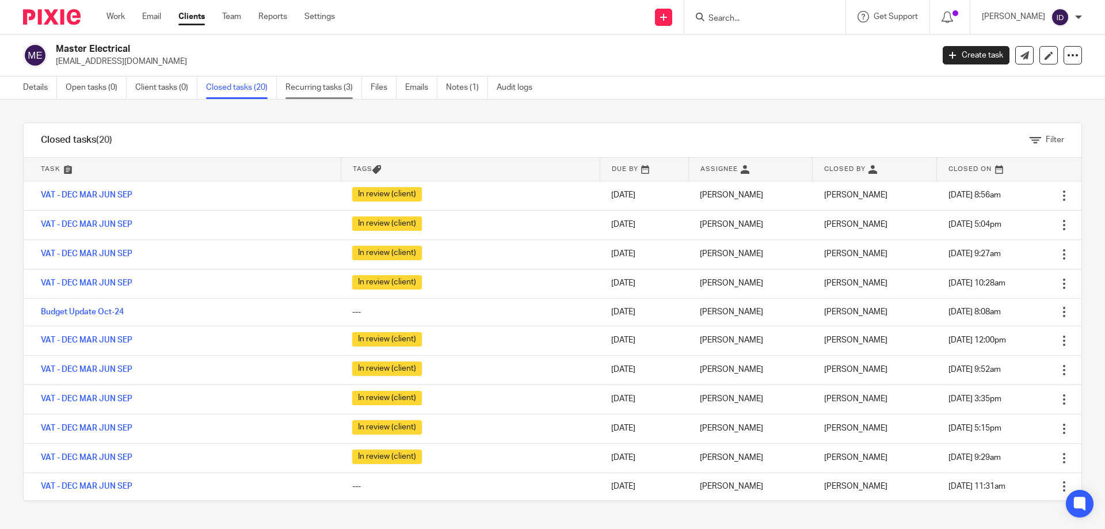
click at [312, 78] on link "Recurring tasks (3)" at bounding box center [323, 88] width 77 height 22
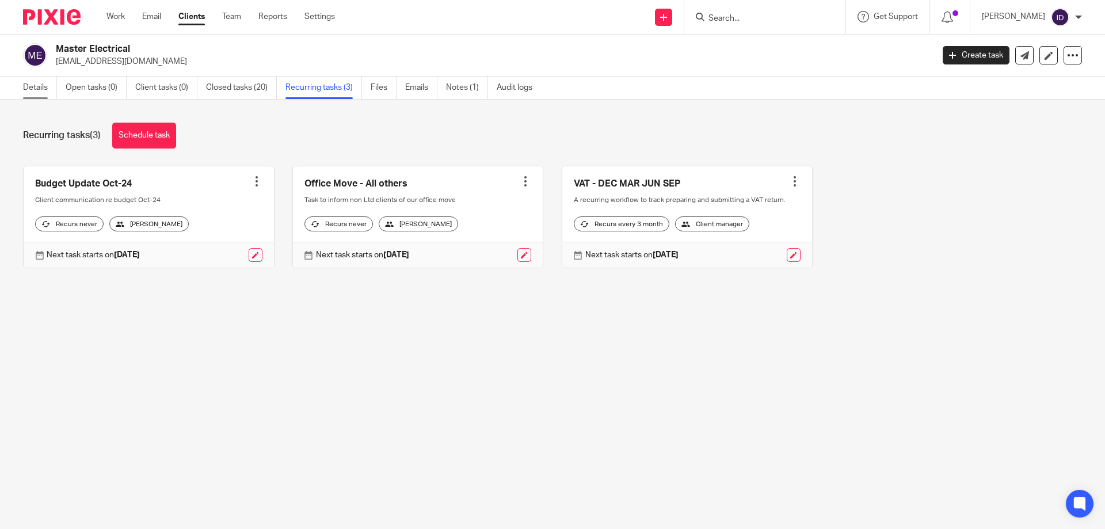
click at [38, 90] on link "Details" at bounding box center [40, 88] width 34 height 22
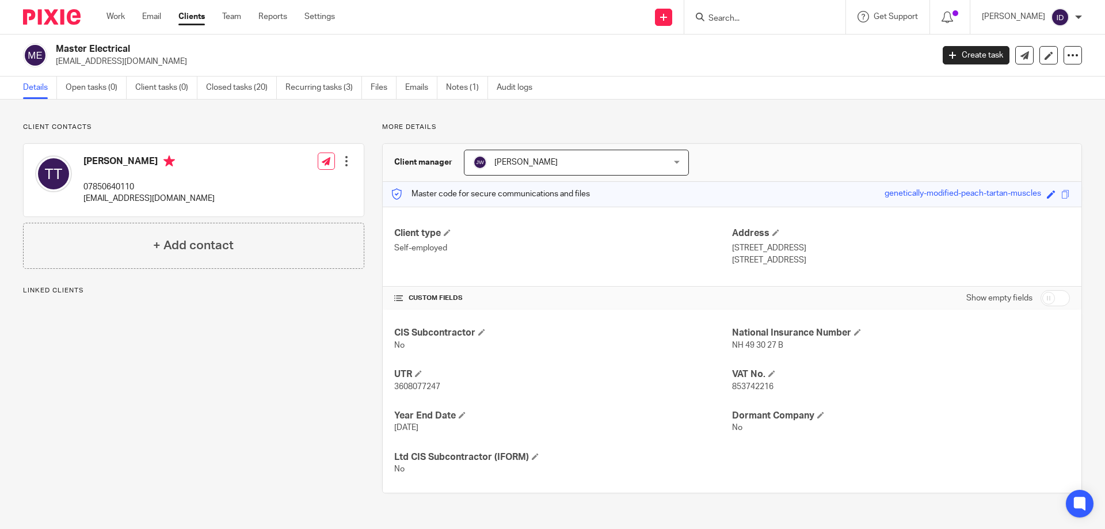
click at [737, 21] on input "Search" at bounding box center [759, 19] width 104 height 10
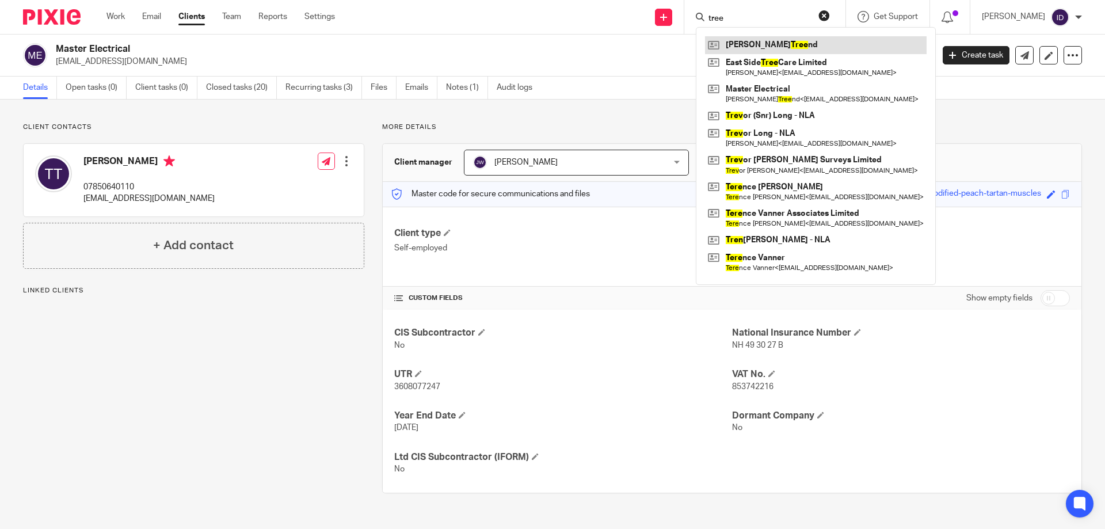
type input "tree"
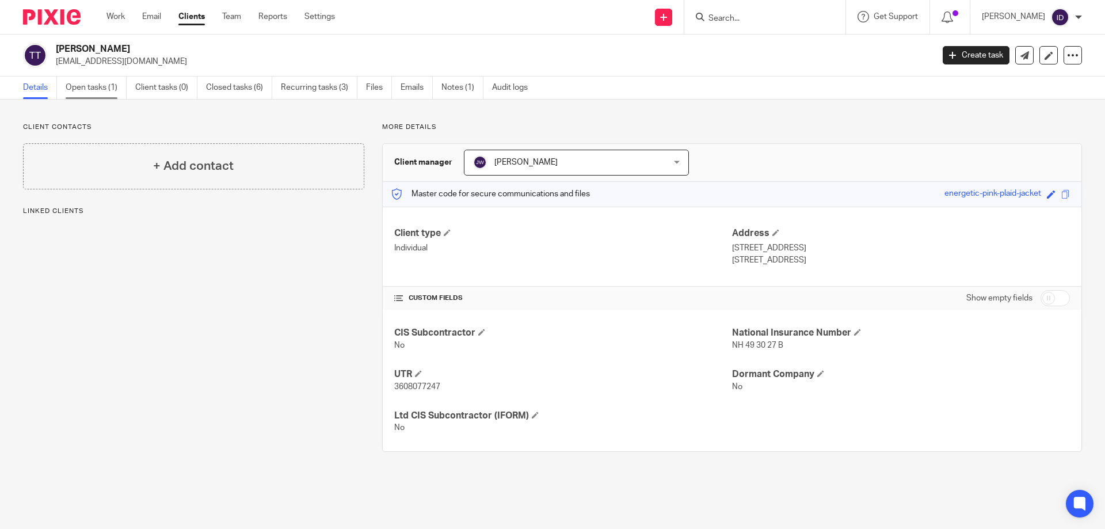
drag, startPoint x: 0, startPoint y: 0, endPoint x: 83, endPoint y: 89, distance: 121.7
click at [83, 89] on link "Open tasks (1)" at bounding box center [96, 88] width 61 height 22
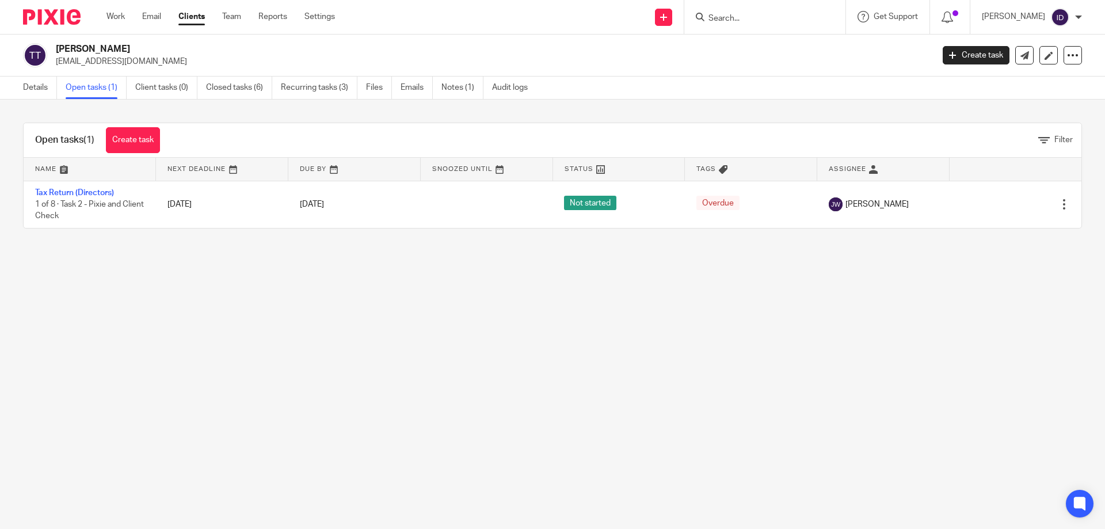
click at [743, 19] on input "Search" at bounding box center [759, 19] width 104 height 10
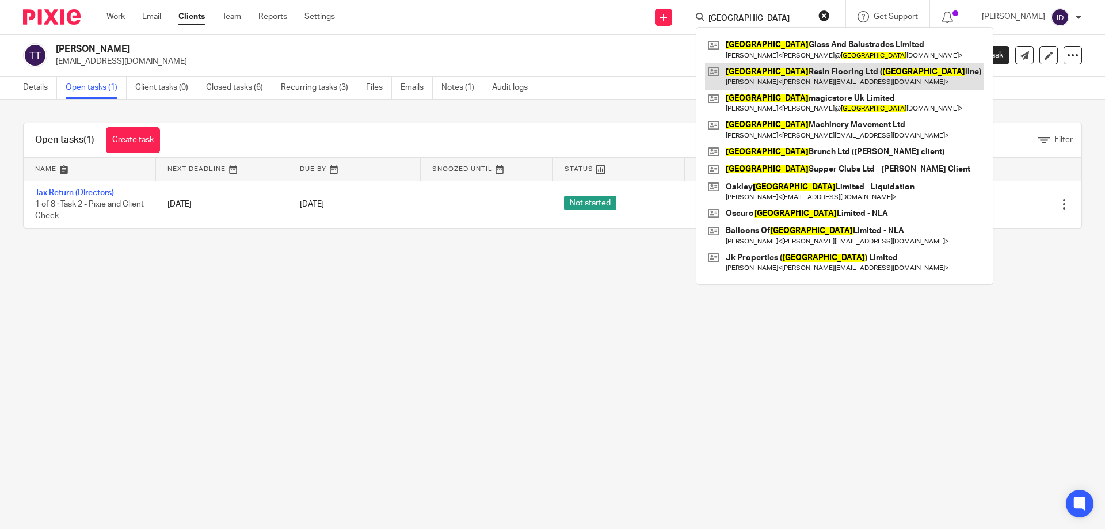
type input "london"
click at [778, 66] on link at bounding box center [844, 76] width 279 height 26
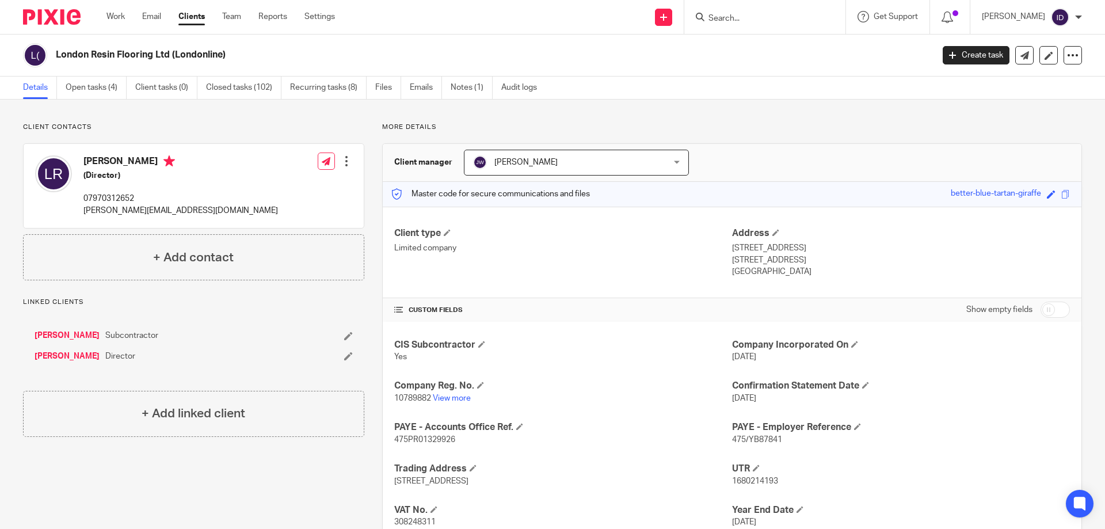
click at [456, 393] on p "10789882 View more" at bounding box center [563, 398] width 338 height 12
click at [461, 398] on link "View more" at bounding box center [452, 398] width 38 height 8
drag, startPoint x: 81, startPoint y: 200, endPoint x: 151, endPoint y: 200, distance: 70.2
click at [151, 200] on div "[PERSON_NAME] (Director) 07970312652 [PERSON_NAME][EMAIL_ADDRESS][DOMAIN_NAME]" at bounding box center [156, 186] width 243 height 72
click at [98, 209] on p "[PERSON_NAME][EMAIL_ADDRESS][DOMAIN_NAME]" at bounding box center [180, 211] width 194 height 12
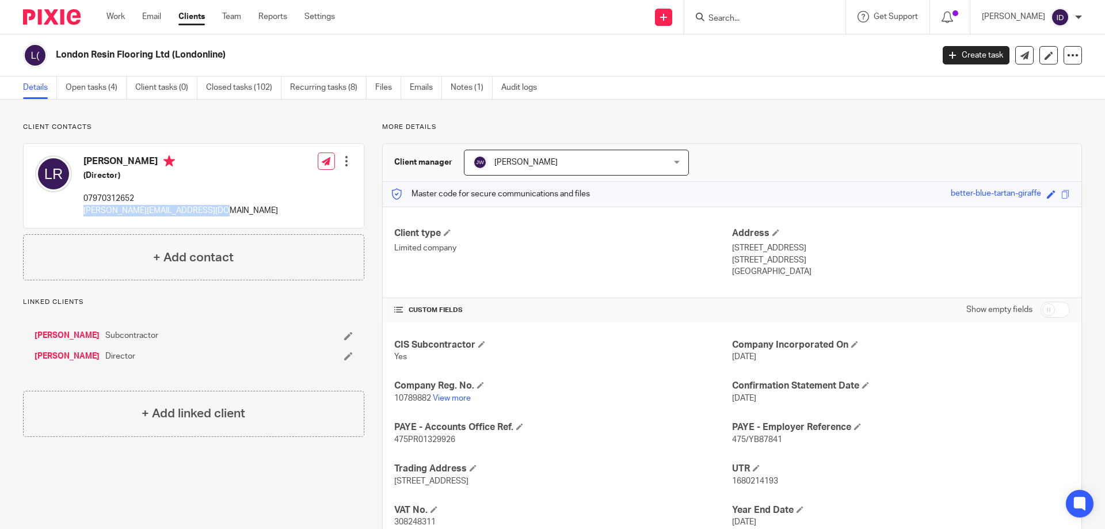
drag, startPoint x: 84, startPoint y: 211, endPoint x: 195, endPoint y: 212, distance: 111.0
click at [210, 212] on div "[PERSON_NAME] (Director) 07970312652 [PERSON_NAME][EMAIL_ADDRESS][DOMAIN_NAME] …" at bounding box center [194, 186] width 340 height 84
copy p "[PERSON_NAME][EMAIL_ADDRESS][DOMAIN_NAME]"
click at [323, 85] on link "Recurring tasks (8)" at bounding box center [328, 88] width 77 height 22
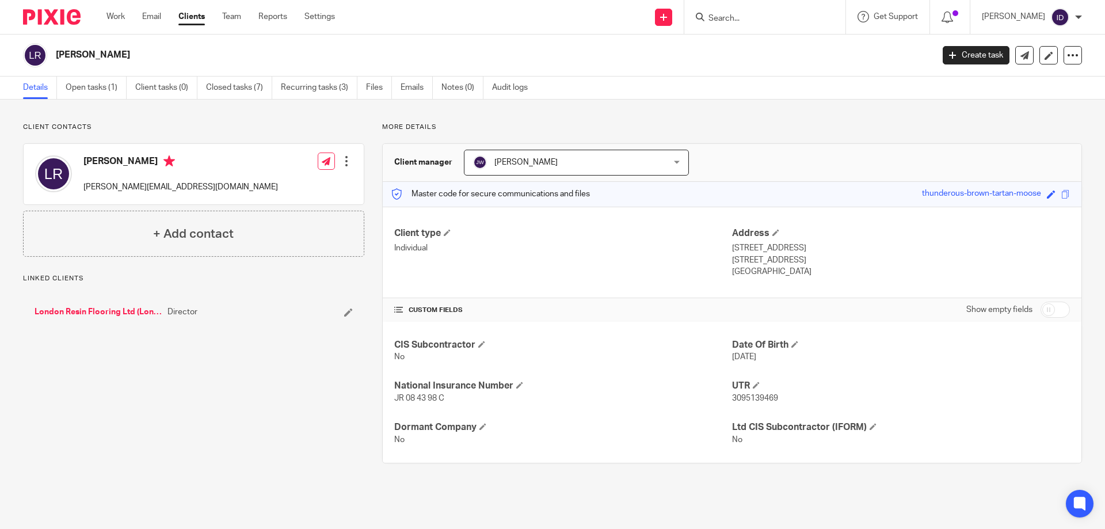
click at [758, 15] on input "Search" at bounding box center [759, 19] width 104 height 10
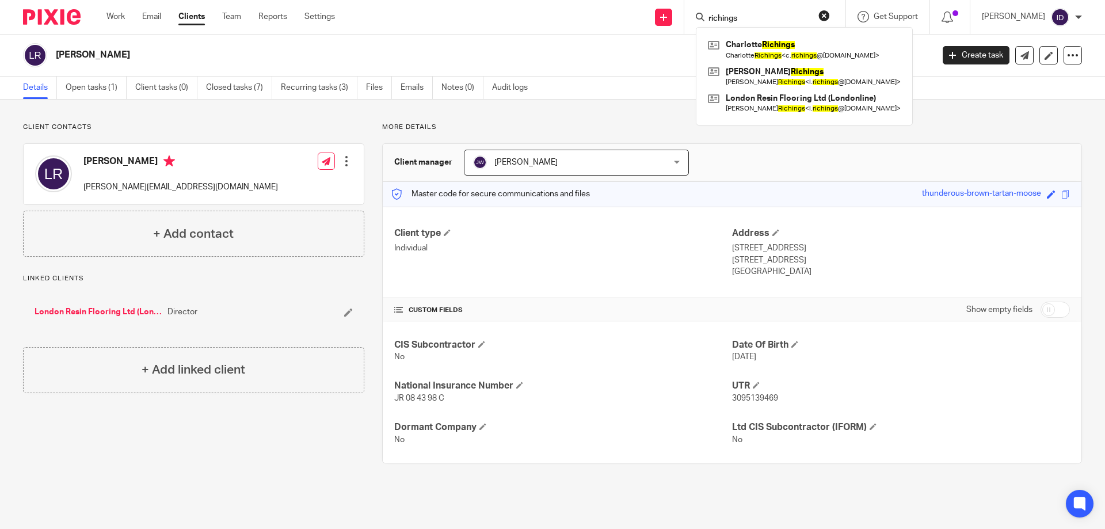
type input "richings"
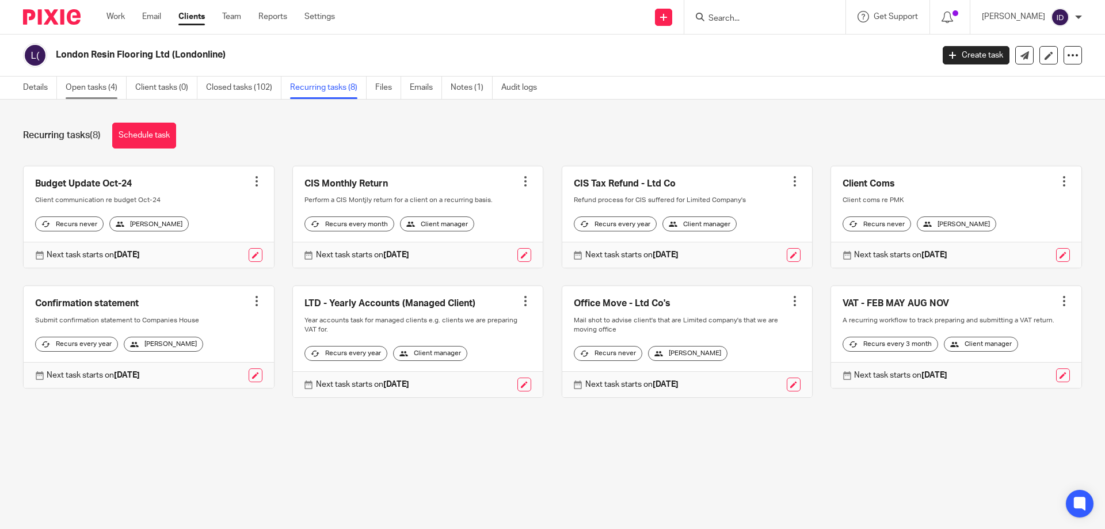
click at [95, 87] on link "Open tasks (4)" at bounding box center [96, 88] width 61 height 22
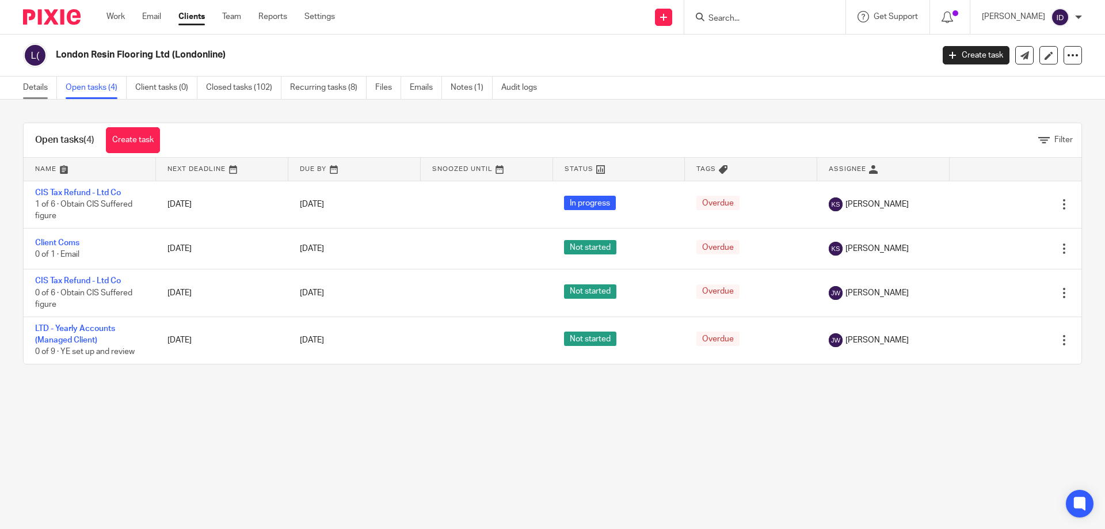
click at [37, 85] on link "Details" at bounding box center [40, 88] width 34 height 22
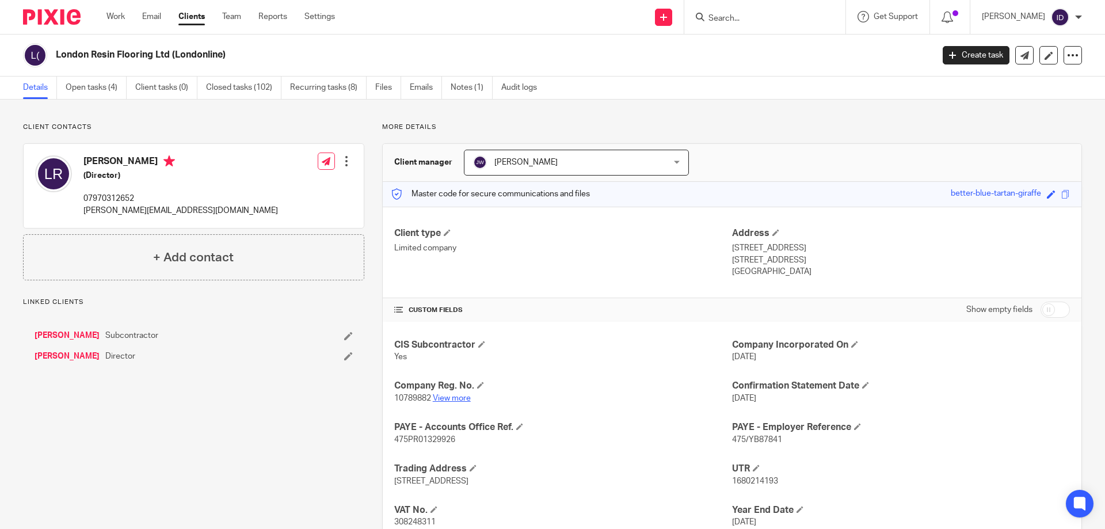
click at [450, 395] on link "View more" at bounding box center [452, 398] width 38 height 8
click at [102, 82] on link "Open tasks (4)" at bounding box center [96, 88] width 61 height 22
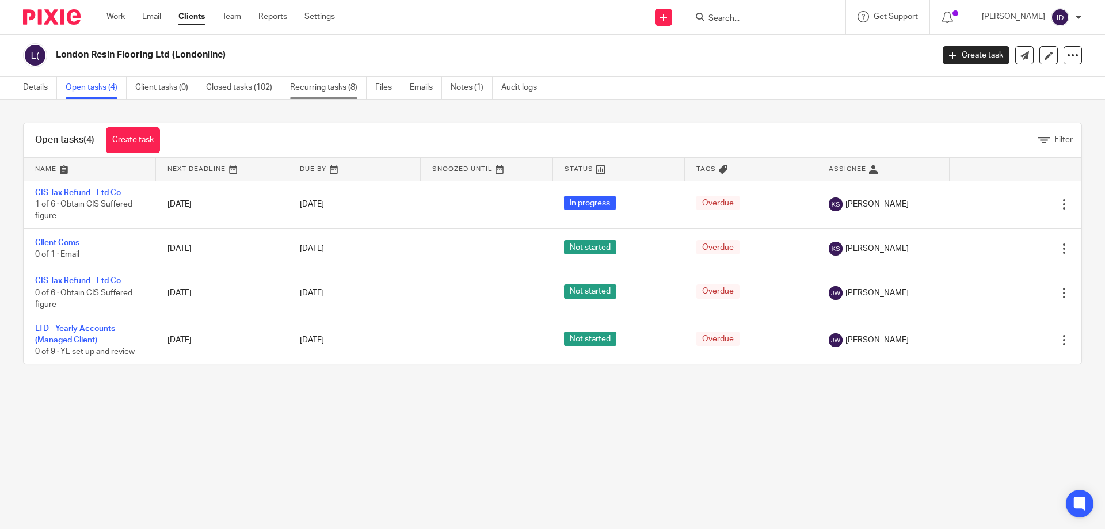
click at [338, 87] on link "Recurring tasks (8)" at bounding box center [328, 88] width 77 height 22
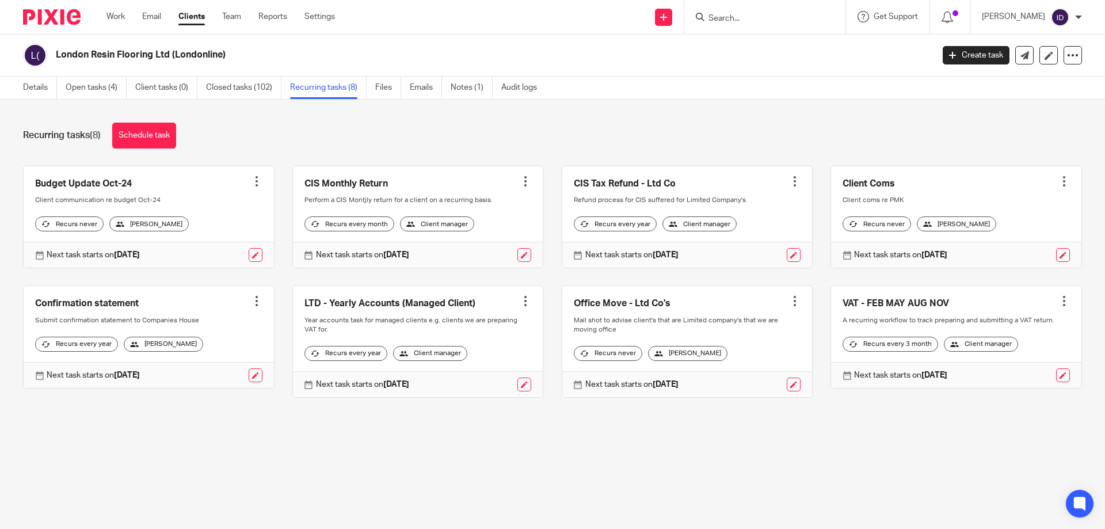
click at [736, 12] on form at bounding box center [768, 17] width 123 height 14
click at [738, 21] on input "Search" at bounding box center [759, 19] width 104 height 10
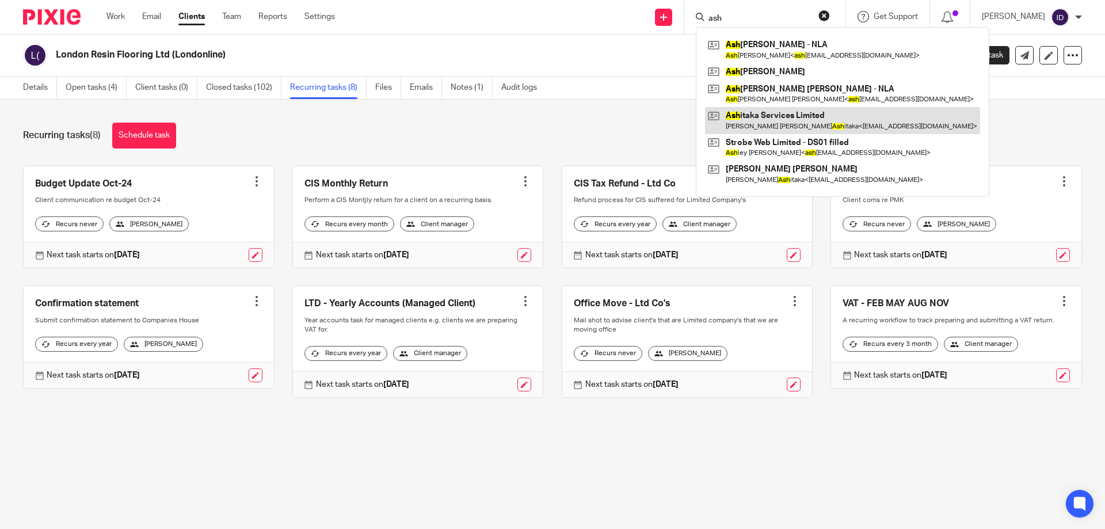
type input "ash"
click at [772, 116] on link at bounding box center [842, 120] width 275 height 26
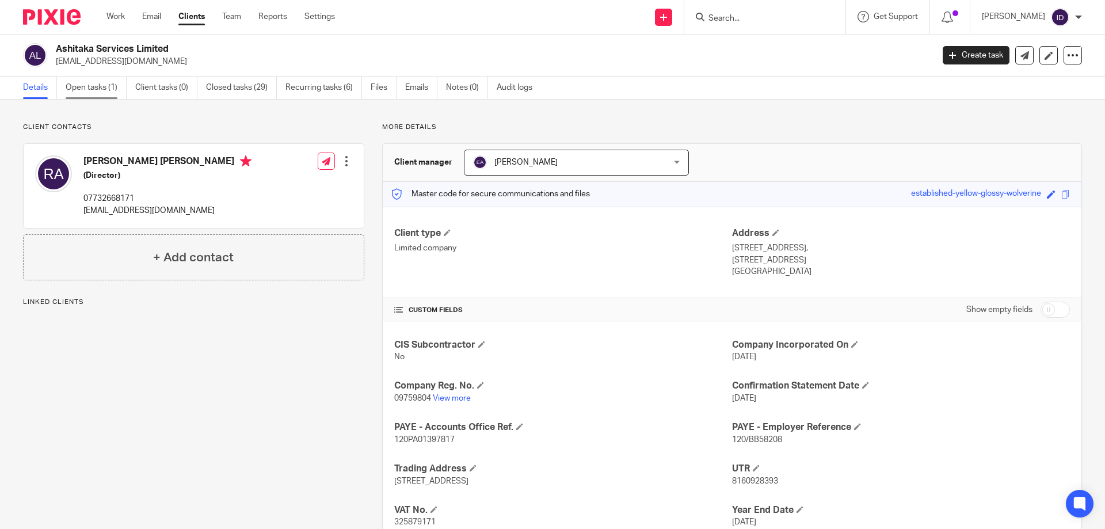
click at [96, 89] on link "Open tasks (1)" at bounding box center [96, 88] width 61 height 22
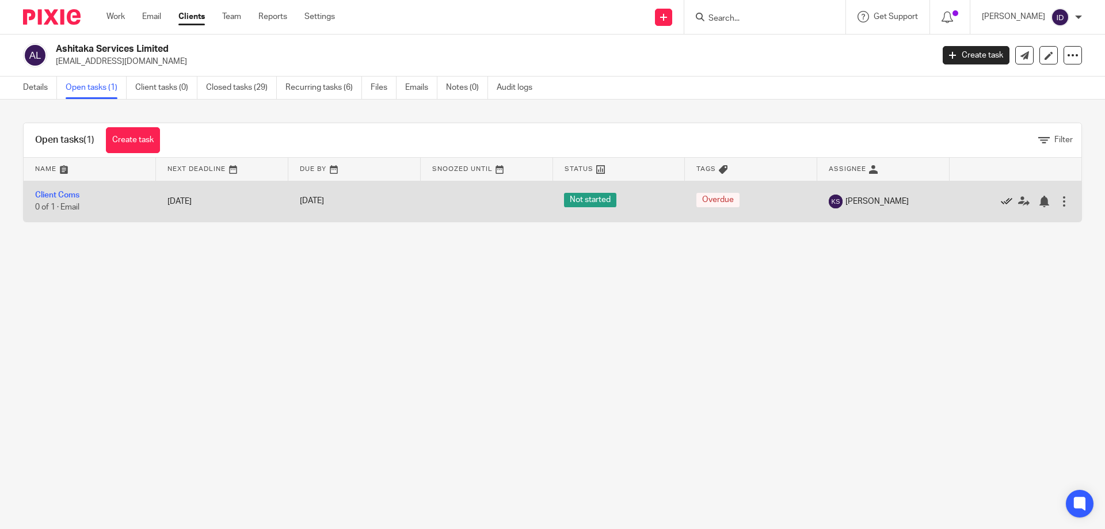
click at [1000, 199] on icon at bounding box center [1006, 202] width 12 height 12
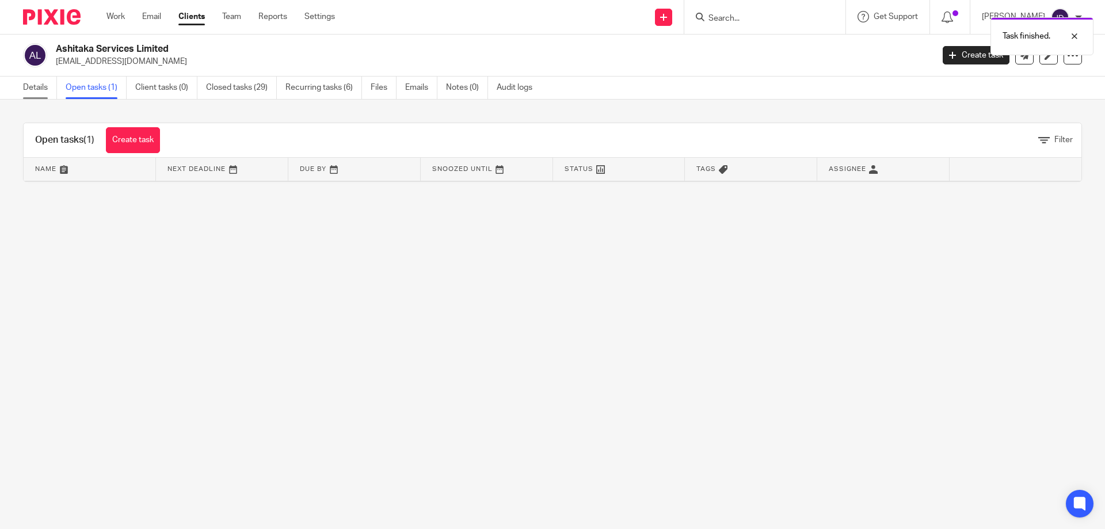
click at [39, 87] on link "Details" at bounding box center [40, 88] width 34 height 22
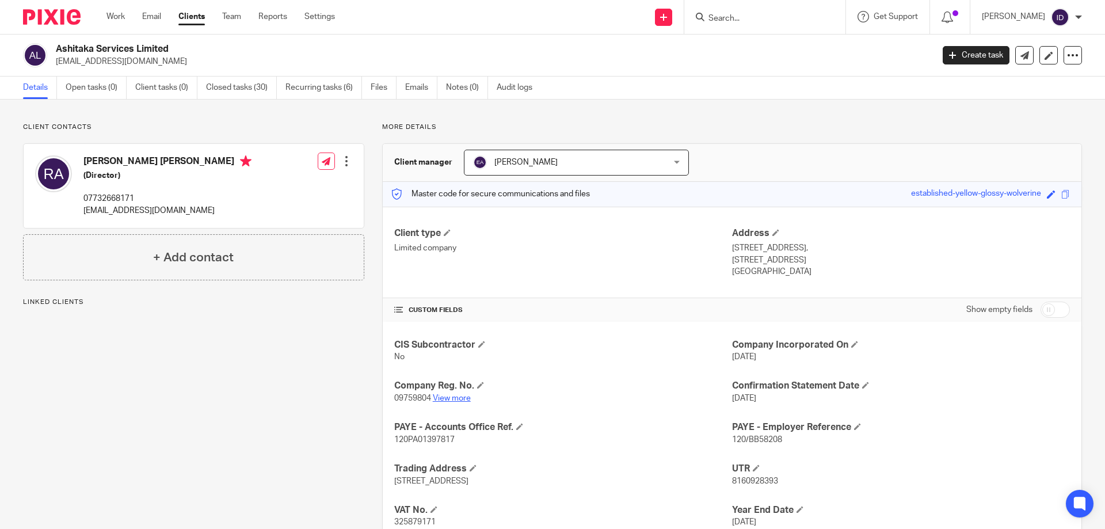
click at [433, 395] on link "View more" at bounding box center [452, 398] width 38 height 8
click at [321, 86] on link "Recurring tasks (6)" at bounding box center [323, 88] width 77 height 22
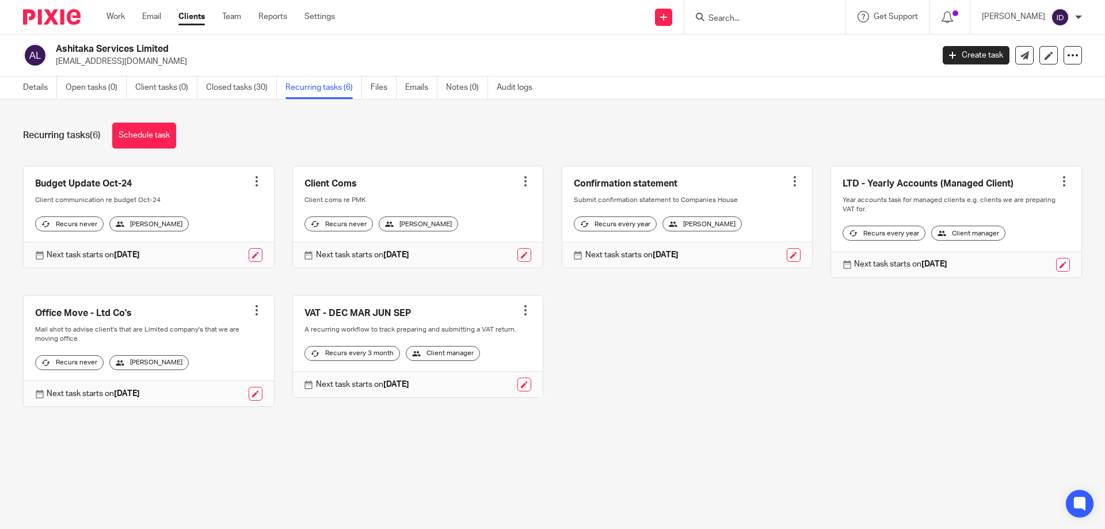
drag, startPoint x: 56, startPoint y: 63, endPoint x: 170, endPoint y: 63, distance: 114.5
click at [170, 63] on p "[EMAIL_ADDRESS][DOMAIN_NAME]" at bounding box center [490, 62] width 869 height 12
click at [34, 89] on link "Details" at bounding box center [40, 88] width 34 height 22
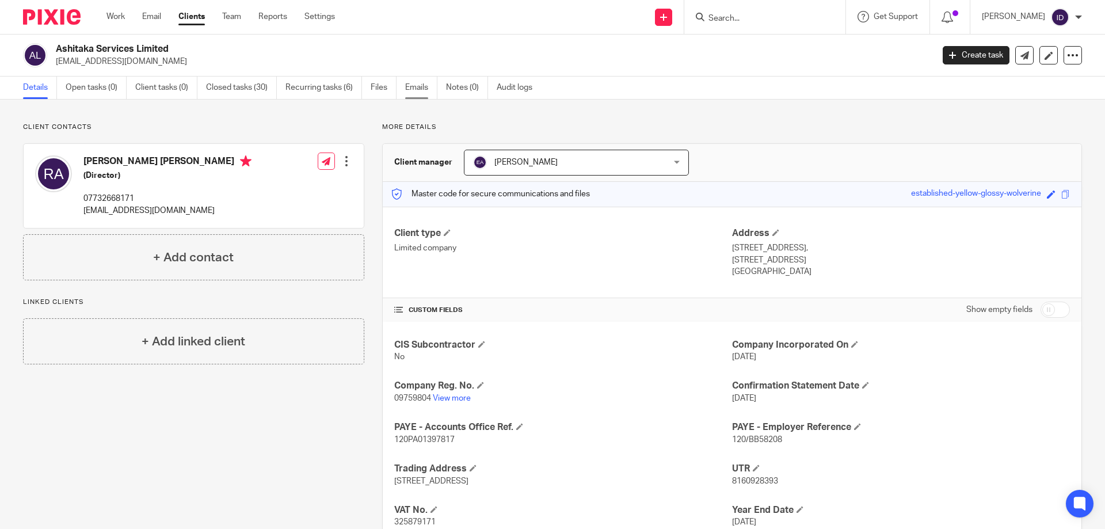
click at [423, 89] on link "Emails" at bounding box center [421, 88] width 32 height 22
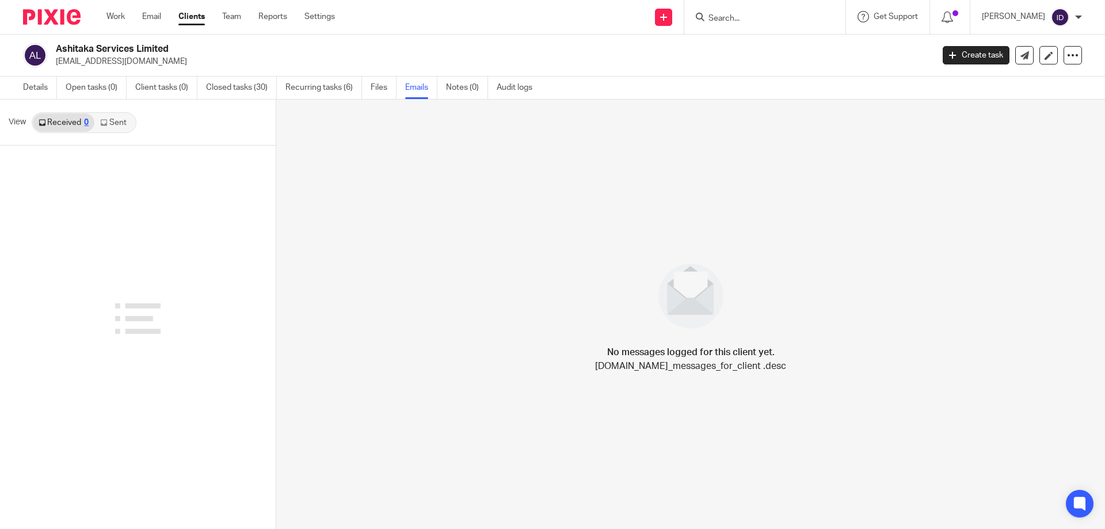
click at [110, 122] on link "Sent" at bounding box center [114, 122] width 40 height 18
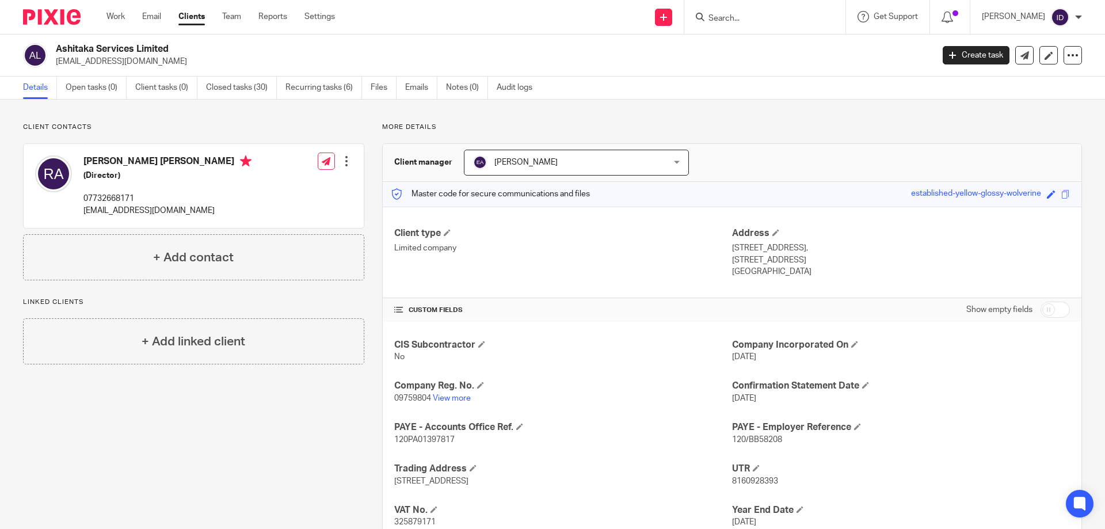
click at [746, 16] on input "Search" at bounding box center [759, 19] width 104 height 10
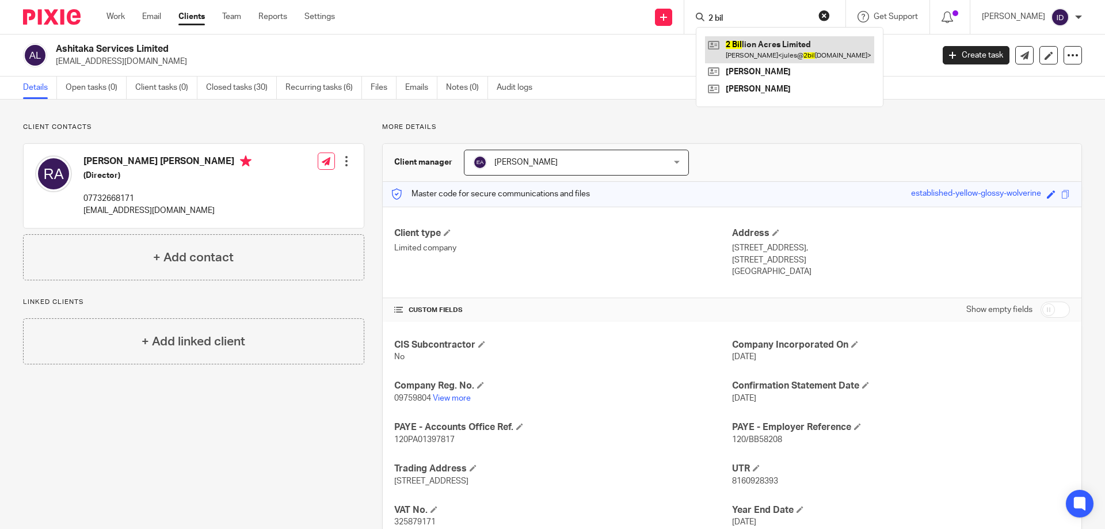
type input "2 bil"
click at [784, 46] on link at bounding box center [789, 49] width 169 height 26
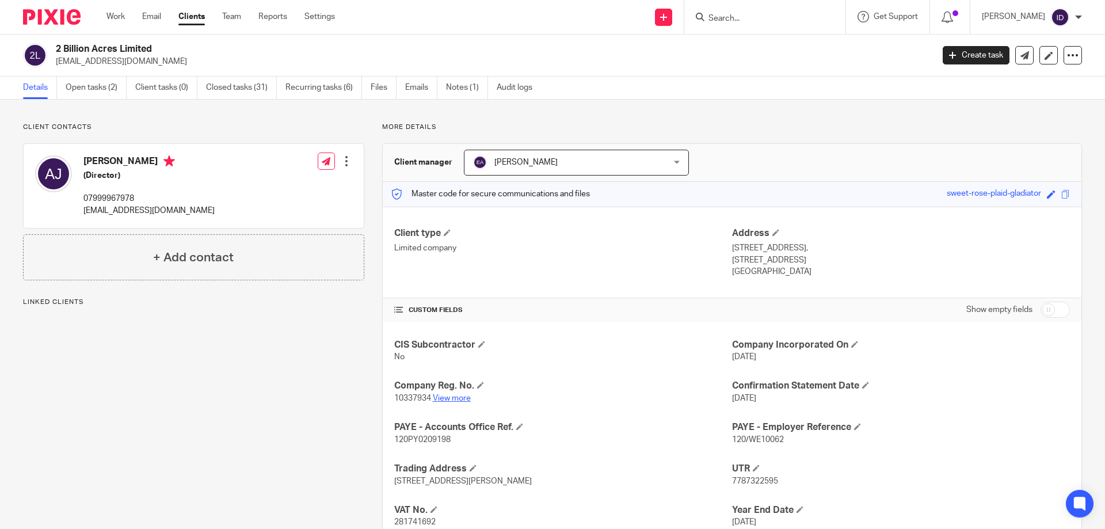
click at [456, 395] on link "View more" at bounding box center [452, 398] width 38 height 8
click at [91, 85] on link "Open tasks (2)" at bounding box center [96, 88] width 61 height 22
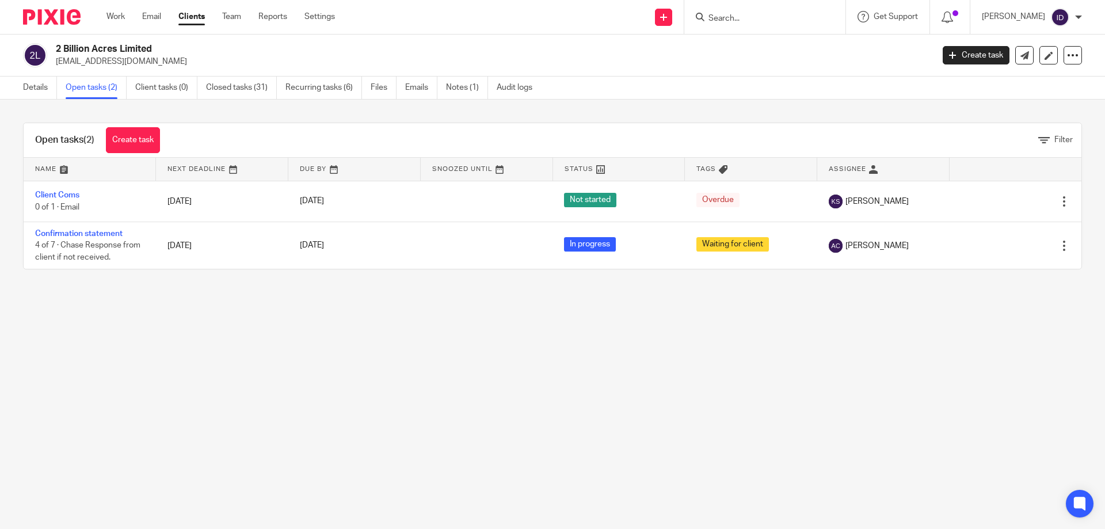
click at [342, 85] on link "Recurring tasks (6)" at bounding box center [323, 88] width 77 height 22
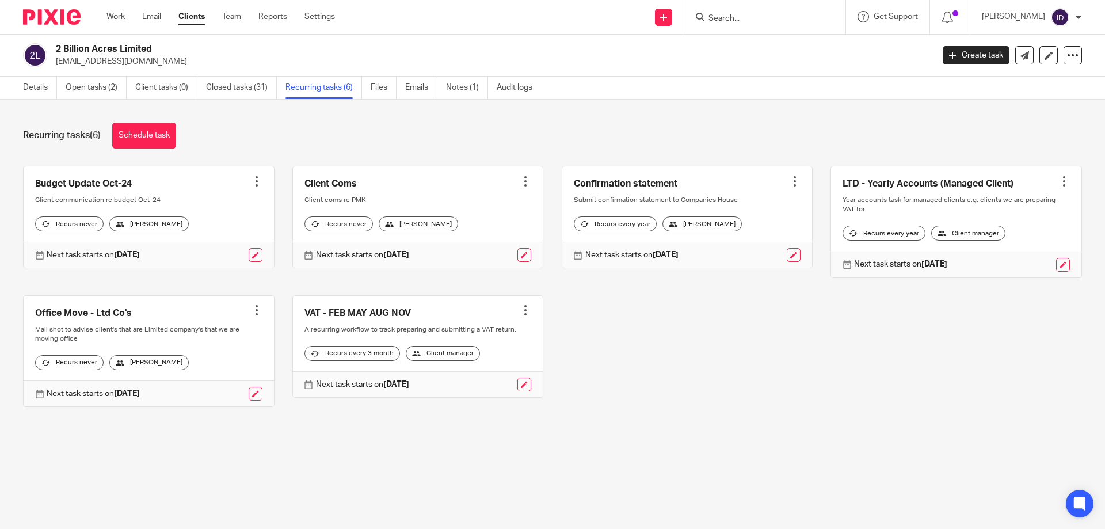
drag, startPoint x: 53, startPoint y: 62, endPoint x: 158, endPoint y: 67, distance: 105.4
click at [158, 67] on div "2 Billion Acres Limited [EMAIL_ADDRESS][DOMAIN_NAME] Create task Update from Co…" at bounding box center [552, 56] width 1105 height 42
copy p "[EMAIL_ADDRESS][DOMAIN_NAME]"
drag, startPoint x: 40, startPoint y: 86, endPoint x: 32, endPoint y: 89, distance: 8.2
click at [40, 86] on link "Details" at bounding box center [40, 88] width 34 height 22
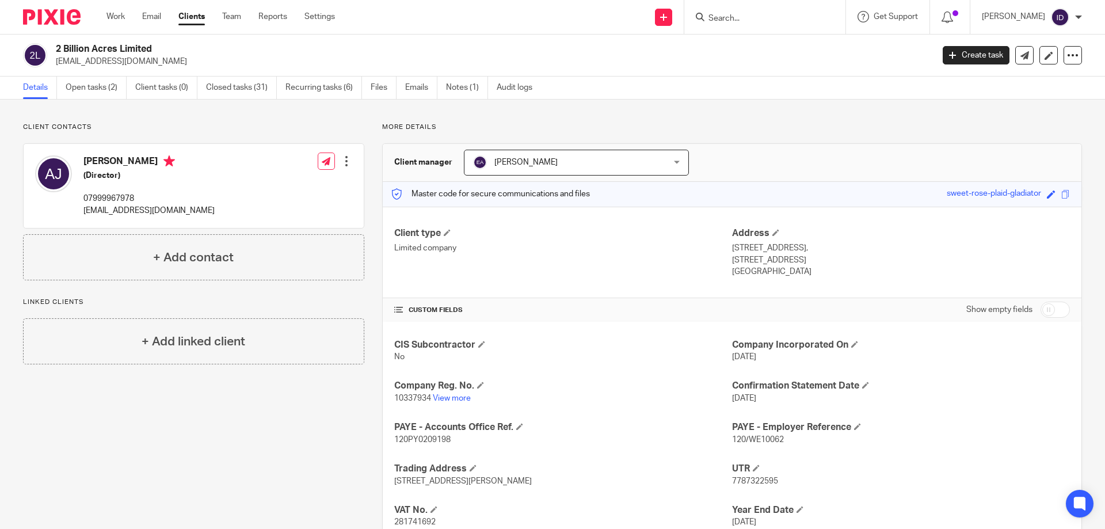
click at [756, 22] on input "Search" at bounding box center [759, 19] width 104 height 10
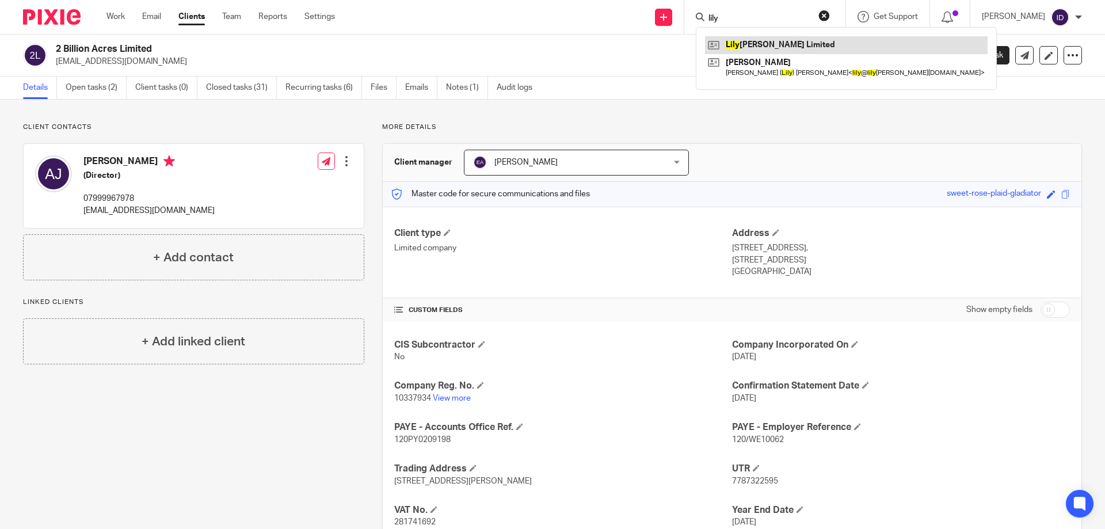
type input "lily"
click at [755, 40] on link at bounding box center [846, 44] width 282 height 17
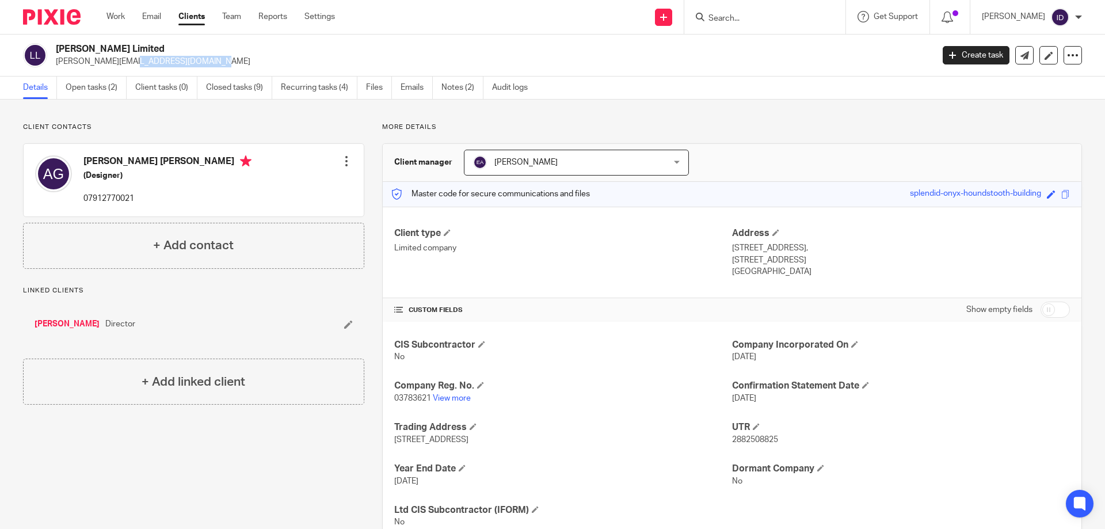
drag, startPoint x: 57, startPoint y: 62, endPoint x: 131, endPoint y: 66, distance: 74.3
click at [131, 66] on p "[PERSON_NAME][EMAIL_ADDRESS][DOMAIN_NAME]" at bounding box center [490, 62] width 869 height 12
click at [75, 64] on p "[PERSON_NAME][EMAIL_ADDRESS][DOMAIN_NAME]" at bounding box center [490, 62] width 869 height 12
drag, startPoint x: 56, startPoint y: 62, endPoint x: 135, endPoint y: 60, distance: 79.4
click at [135, 60] on div "Lily Gardner Limited lily@lilygardner.com" at bounding box center [474, 55] width 902 height 24
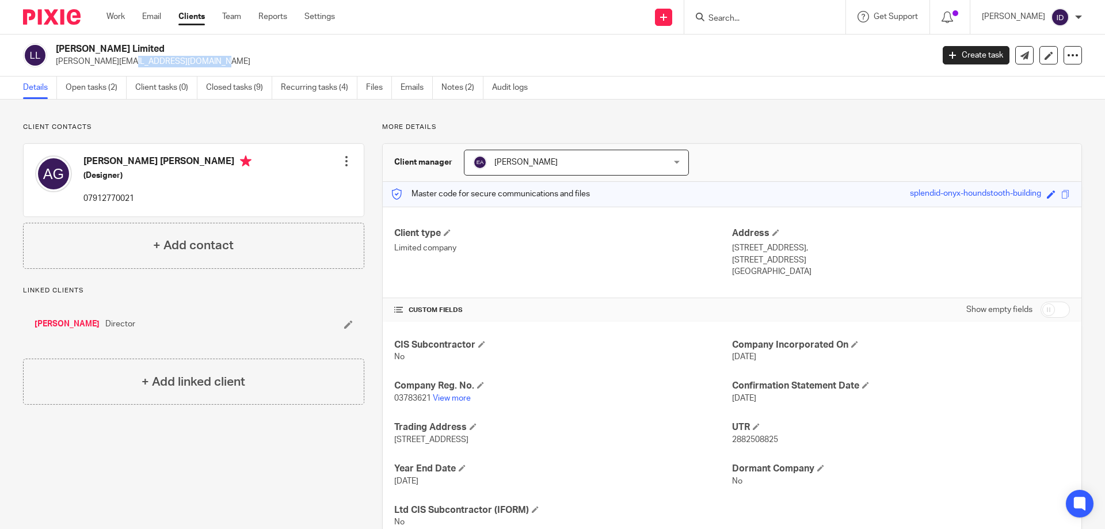
copy p "[PERSON_NAME][EMAIL_ADDRESS][DOMAIN_NAME]"
drag, startPoint x: 315, startPoint y: 91, endPoint x: 307, endPoint y: 90, distance: 8.1
click at [315, 91] on link "Recurring tasks (4)" at bounding box center [319, 88] width 77 height 22
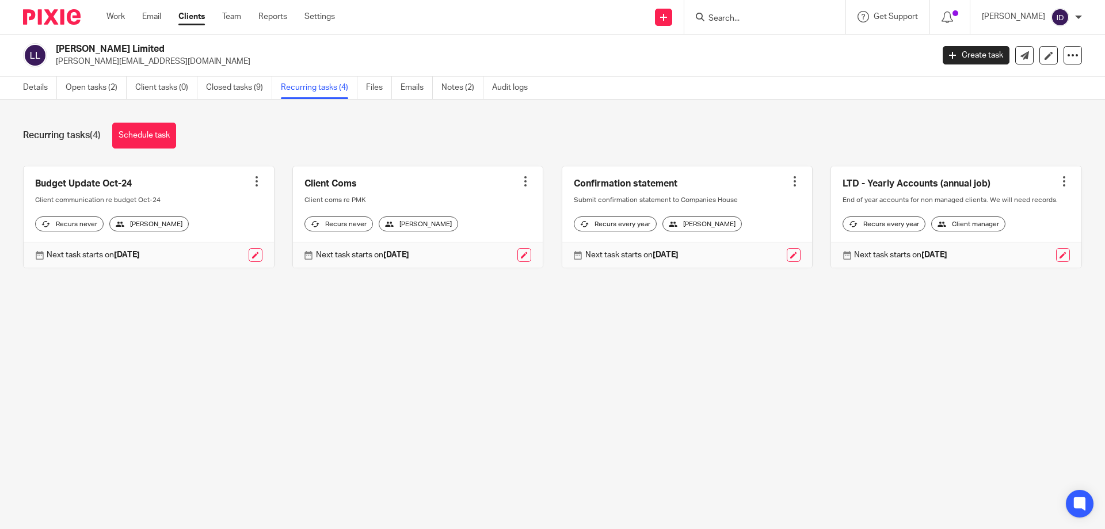
click at [92, 85] on link "Open tasks (2)" at bounding box center [96, 88] width 61 height 22
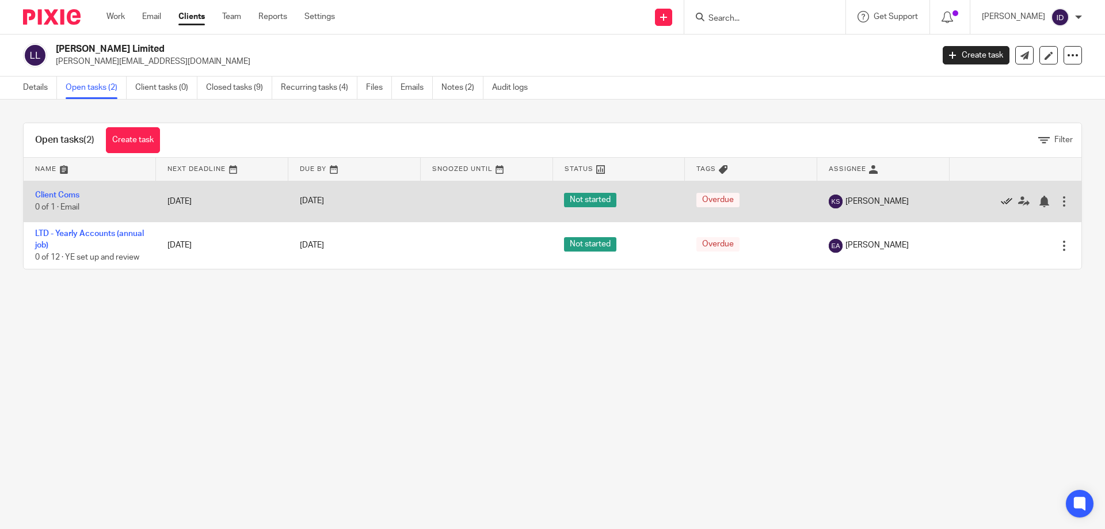
click at [1000, 198] on icon at bounding box center [1006, 202] width 12 height 12
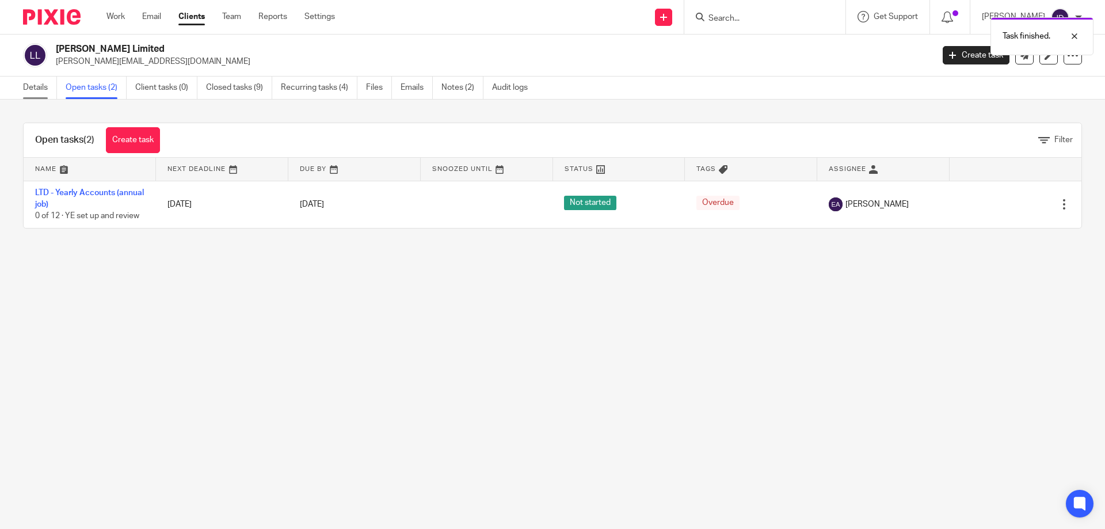
click at [33, 89] on link "Details" at bounding box center [40, 88] width 34 height 22
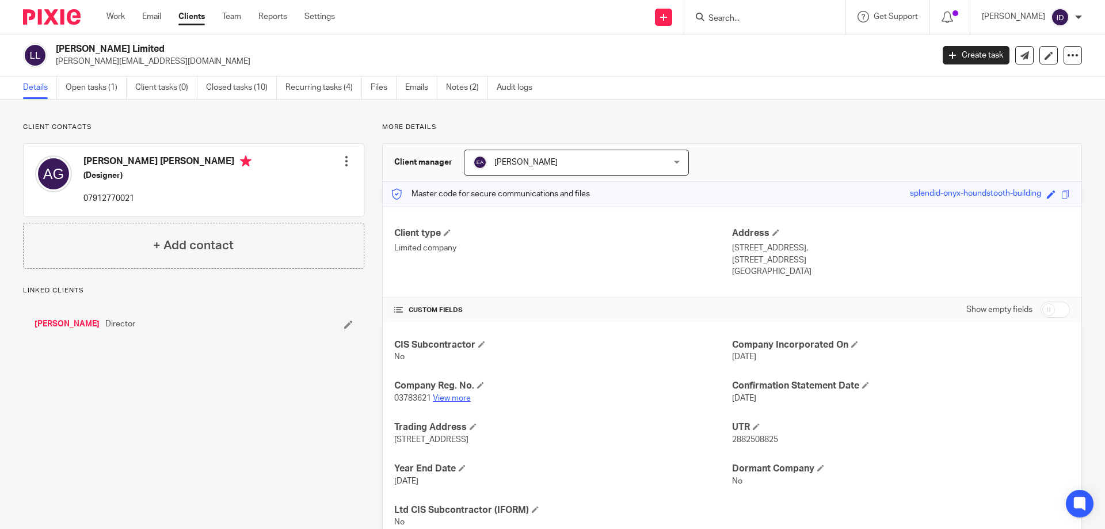
click at [438, 396] on link "View more" at bounding box center [452, 398] width 38 height 8
click at [249, 87] on link "Closed tasks (10)" at bounding box center [241, 88] width 71 height 22
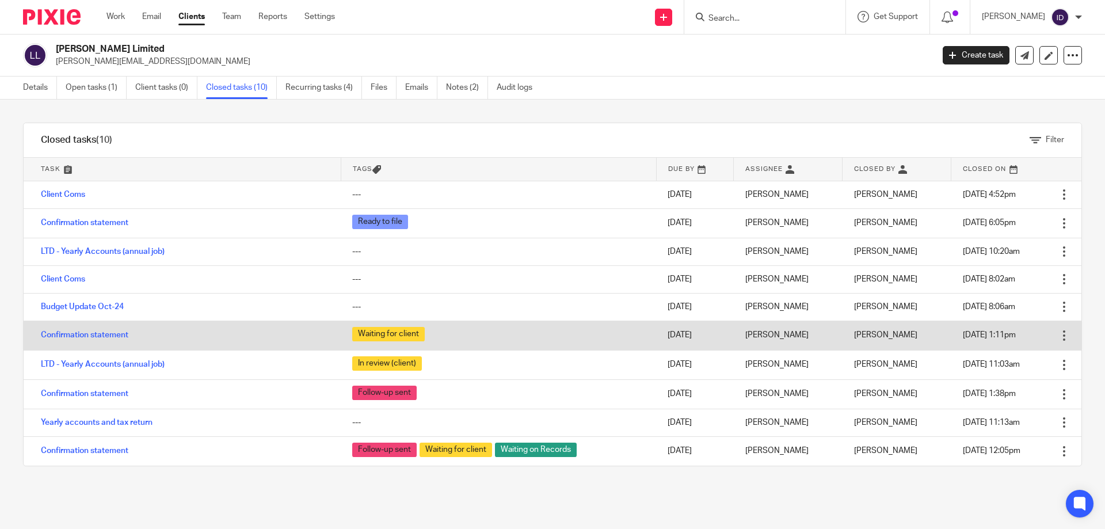
click at [344, 327] on td "Waiting for client" at bounding box center [498, 334] width 315 height 29
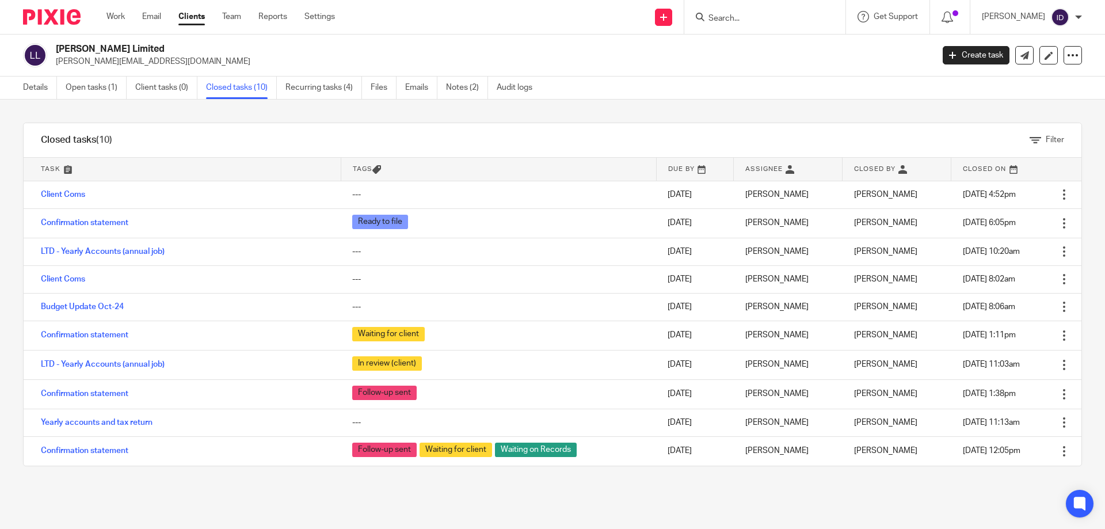
click at [750, 16] on input "Search" at bounding box center [759, 19] width 104 height 10
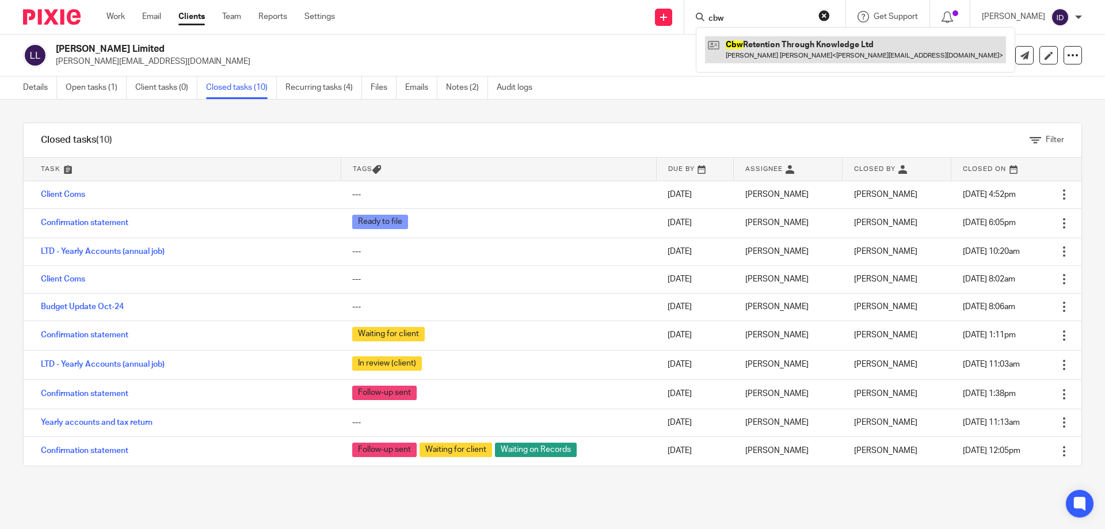
type input "cbw"
click at [781, 43] on link at bounding box center [855, 49] width 301 height 26
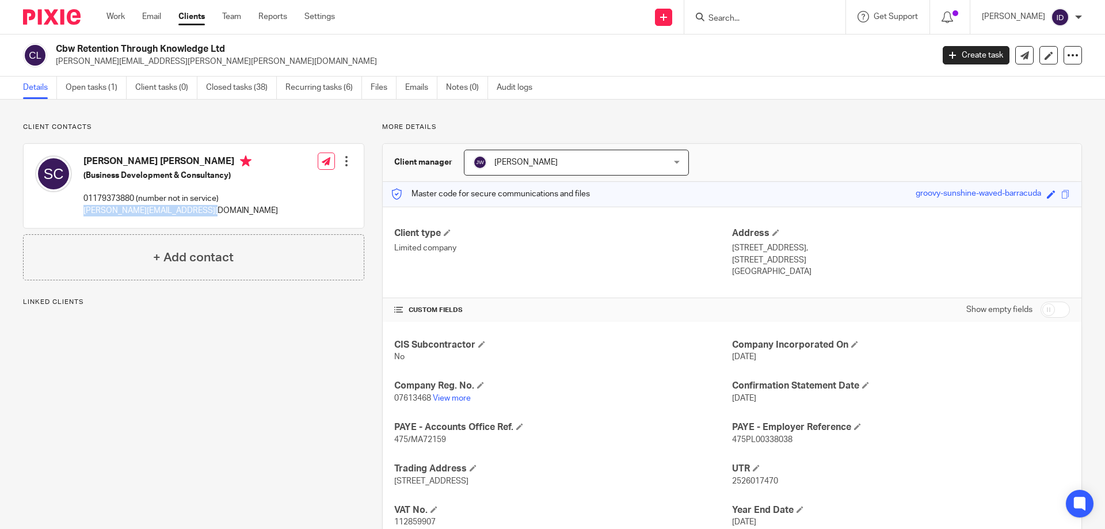
drag, startPoint x: 83, startPoint y: 212, endPoint x: 229, endPoint y: 212, distance: 145.5
click at [231, 212] on p "stuart@retainmemycustomer.com" at bounding box center [180, 211] width 194 height 12
copy p "stuart@retainmemycustomer.com"
click at [89, 87] on link "Open tasks (1)" at bounding box center [96, 88] width 61 height 22
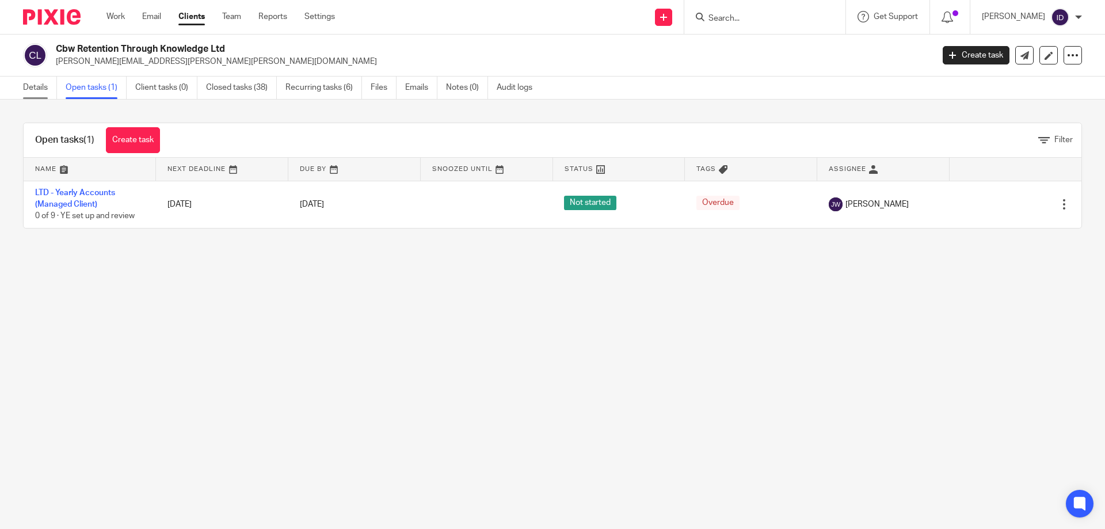
click at [43, 85] on link "Details" at bounding box center [40, 88] width 34 height 22
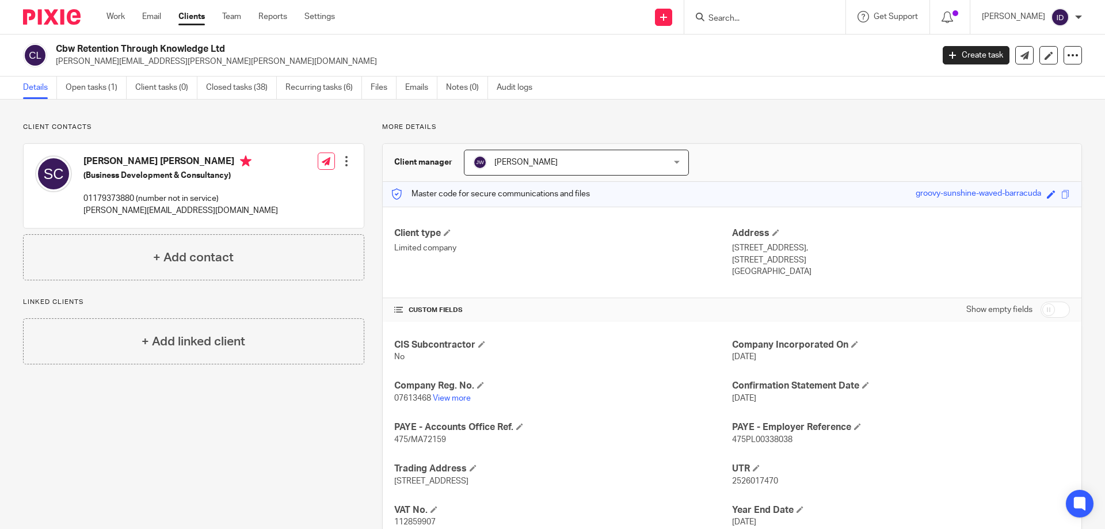
click at [744, 16] on input "Search" at bounding box center [759, 19] width 104 height 10
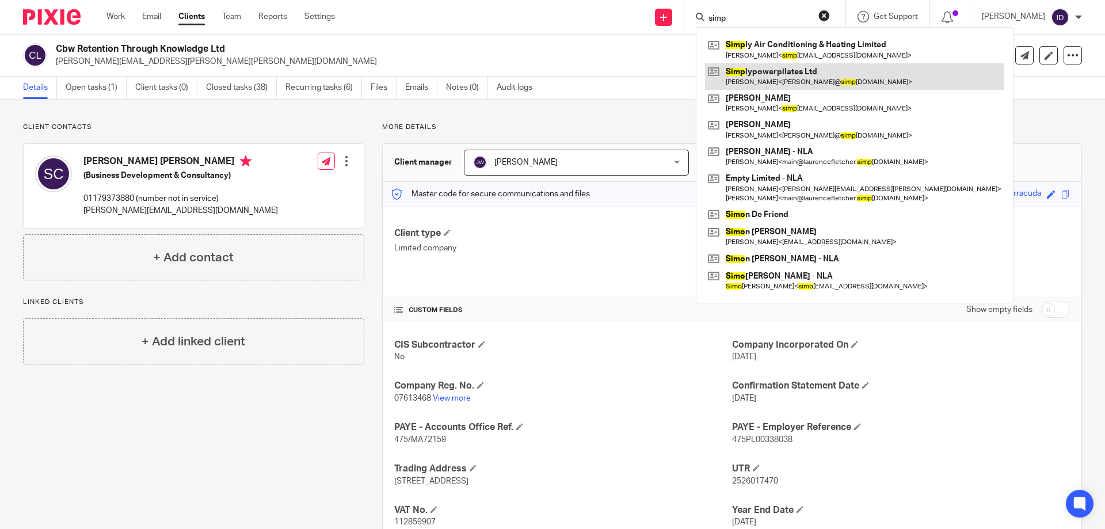
type input "simp"
click at [766, 71] on link at bounding box center [854, 76] width 299 height 26
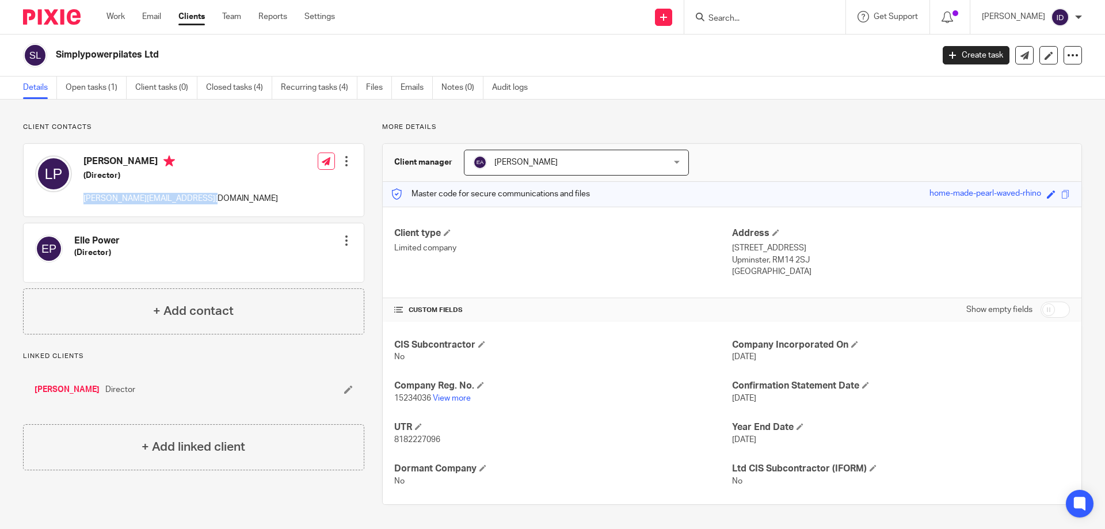
drag, startPoint x: 84, startPoint y: 198, endPoint x: 196, endPoint y: 196, distance: 111.6
click at [196, 196] on div "[PERSON_NAME] (Director) [PERSON_NAME][EMAIL_ADDRESS][DOMAIN_NAME] Edit contact…" at bounding box center [194, 180] width 340 height 72
copy p "[PERSON_NAME][EMAIL_ADDRESS][DOMAIN_NAME]"
